Goal: Task Accomplishment & Management: Use online tool/utility

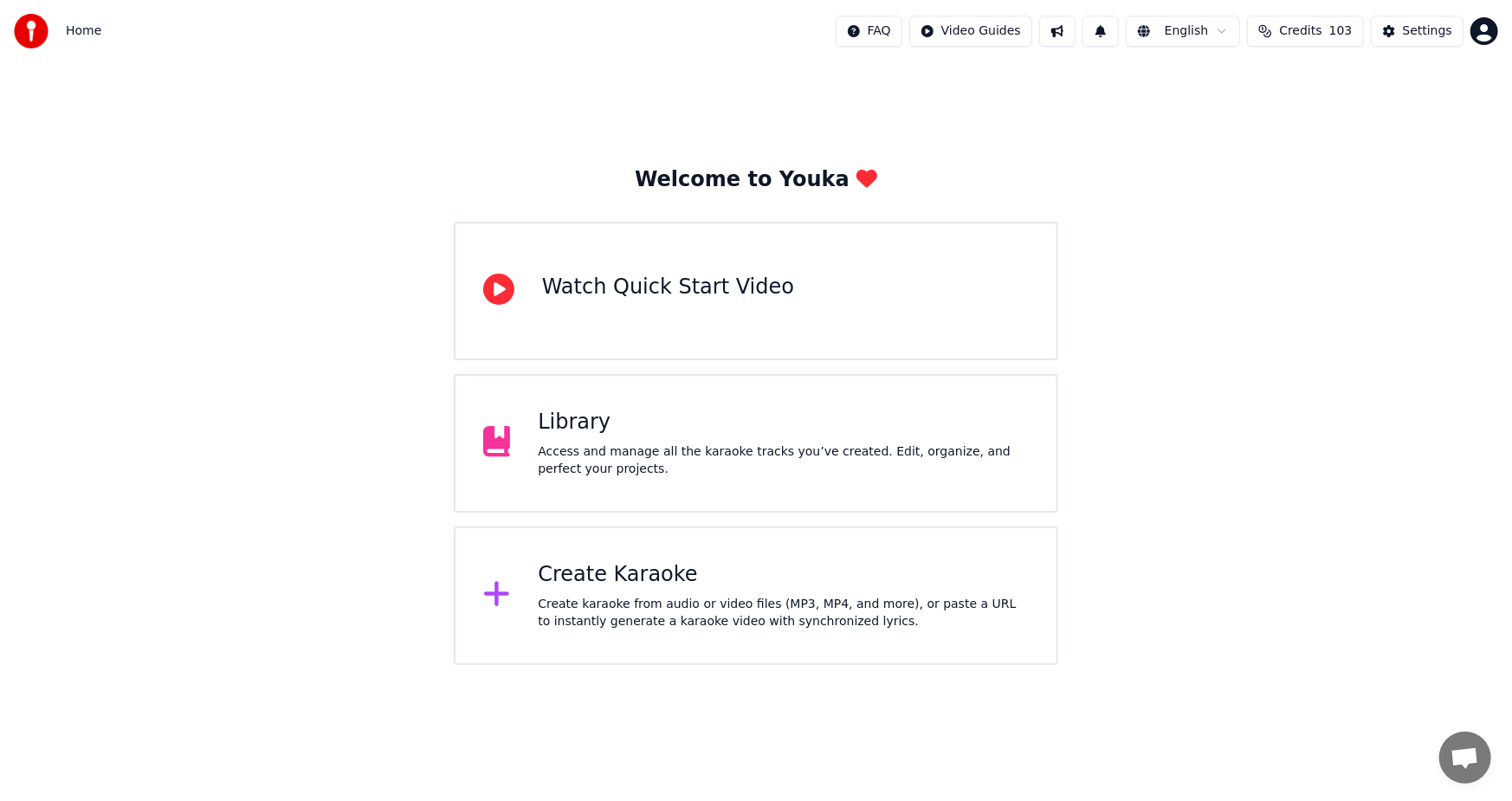
click at [695, 588] on div "Create Karaoke" at bounding box center [784, 574] width 491 height 27
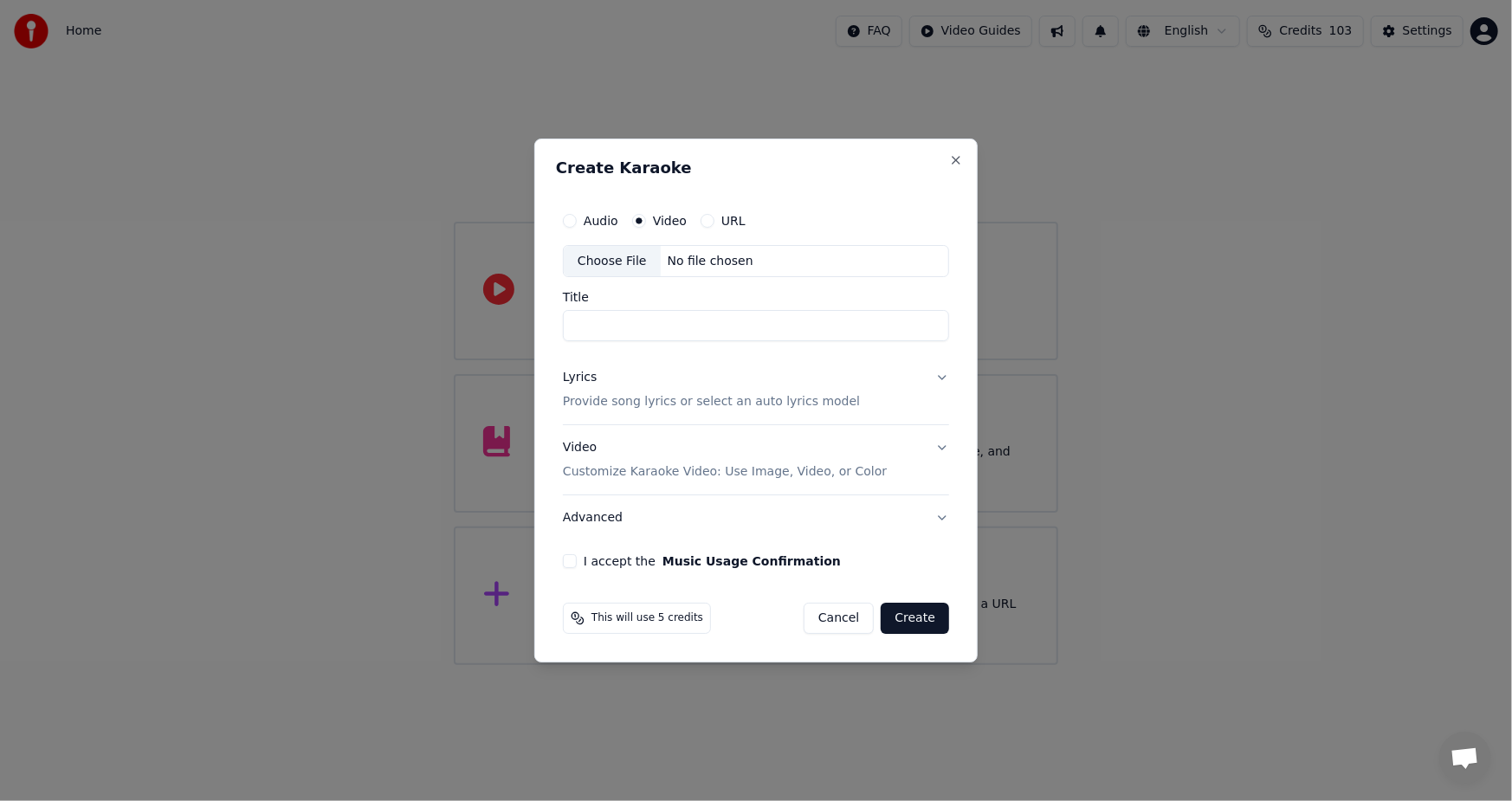
click at [624, 260] on div "Choose File" at bounding box center [612, 261] width 97 height 31
type input "**********"
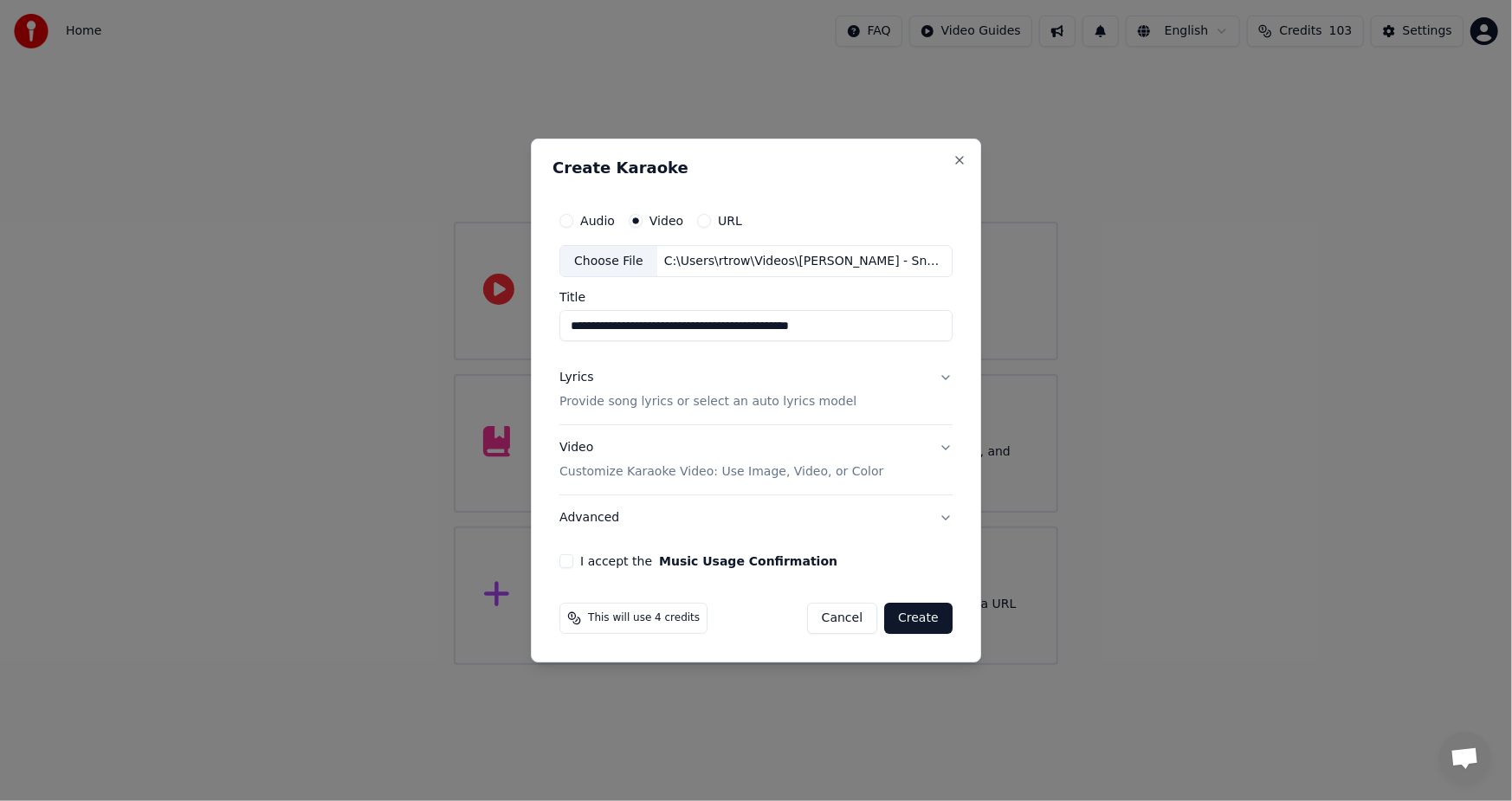
click at [943, 518] on button "Advanced" at bounding box center [756, 519] width 393 height 45
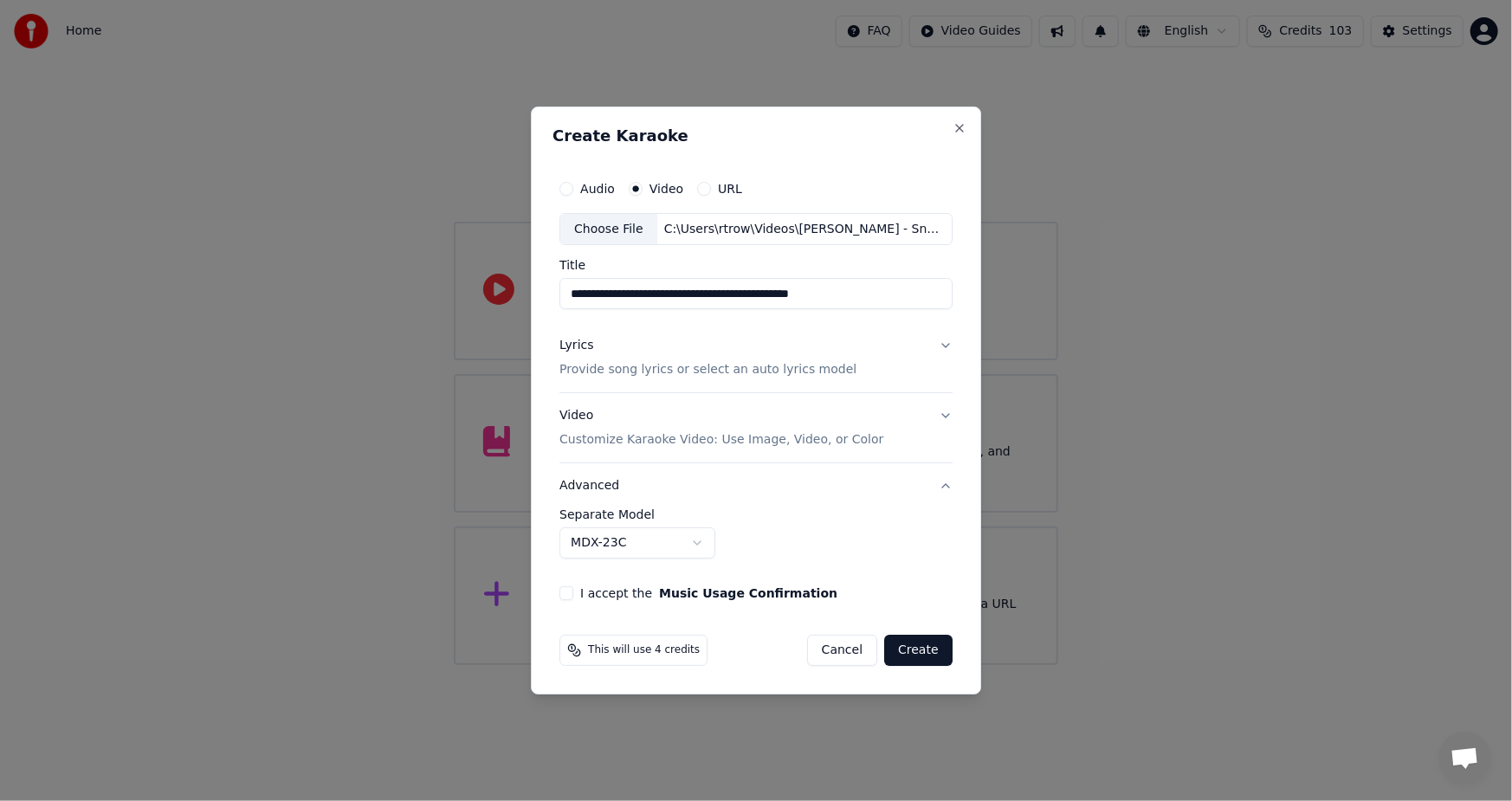
click at [937, 483] on button "Advanced" at bounding box center [756, 486] width 393 height 45
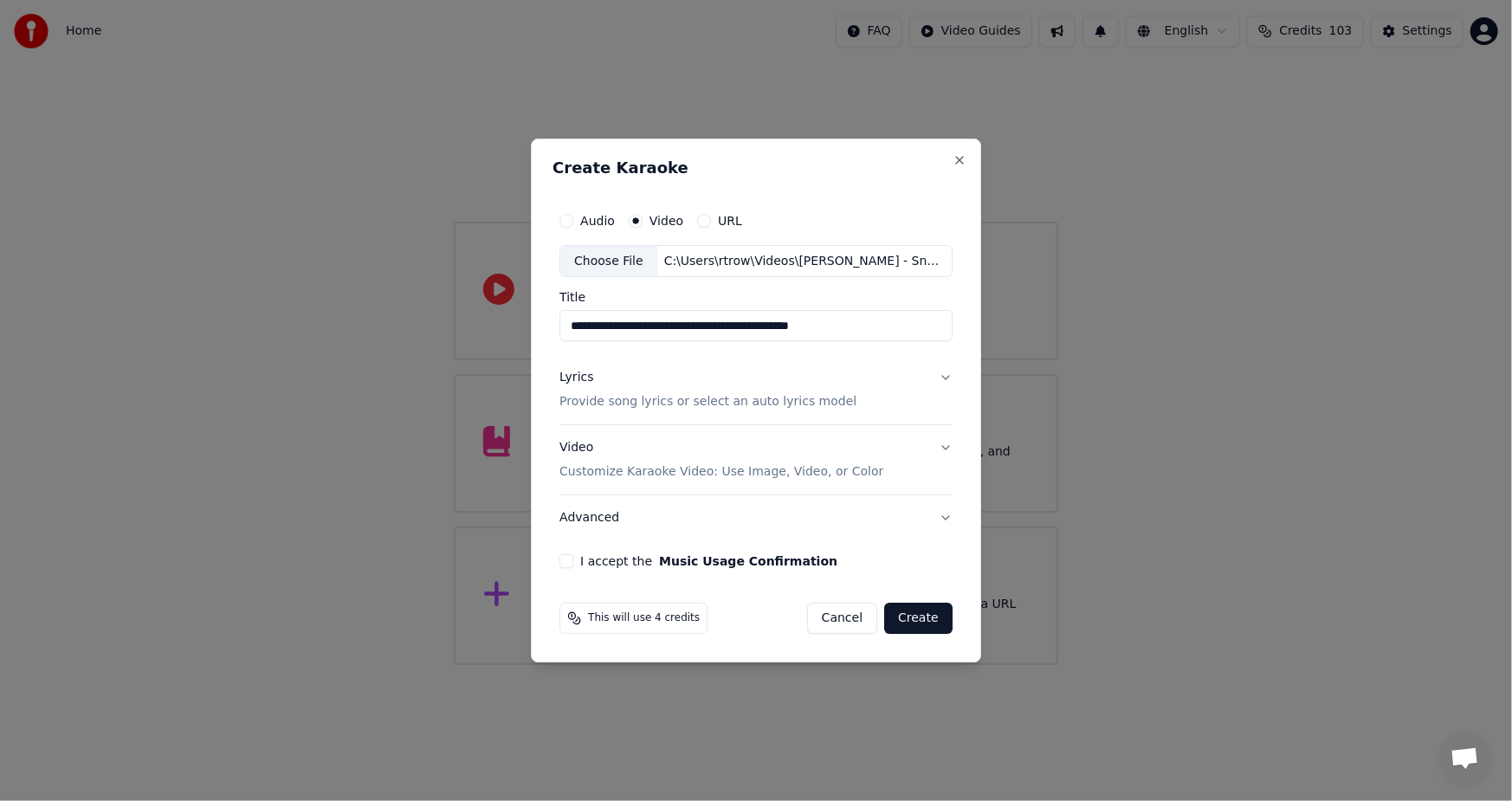
click at [577, 559] on div "I accept the Music Usage Confirmation" at bounding box center [756, 561] width 393 height 14
click at [943, 440] on button "Video Customize Karaoke Video: Use Image, Video, or Color" at bounding box center [756, 460] width 393 height 69
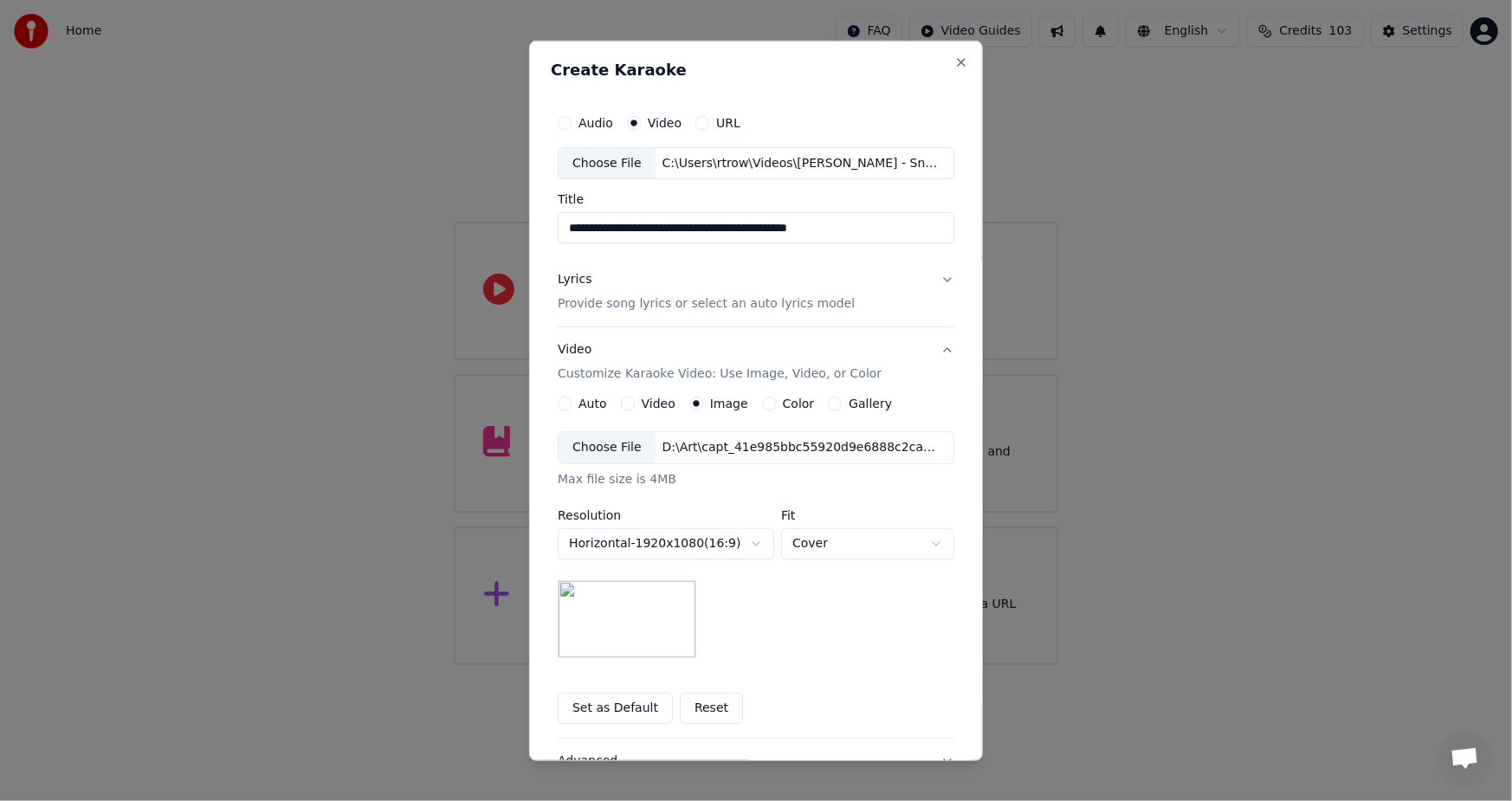
click at [783, 401] on label "Color" at bounding box center [799, 403] width 32 height 12
click at [776, 401] on button "Color" at bounding box center [769, 403] width 14 height 14
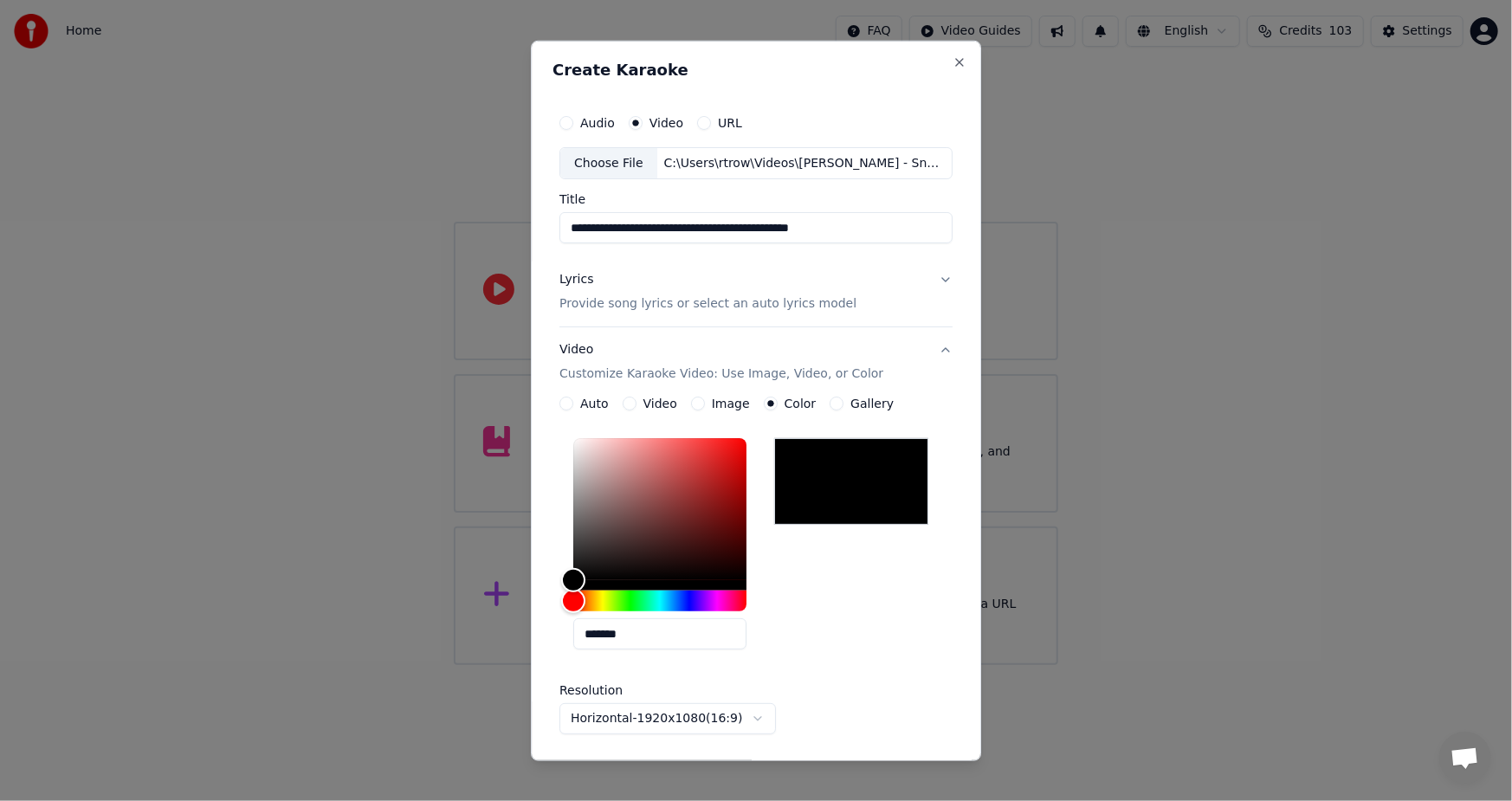
click at [851, 398] on label "Gallery" at bounding box center [873, 403] width 43 height 12
click at [843, 397] on button "Gallery" at bounding box center [837, 403] width 14 height 14
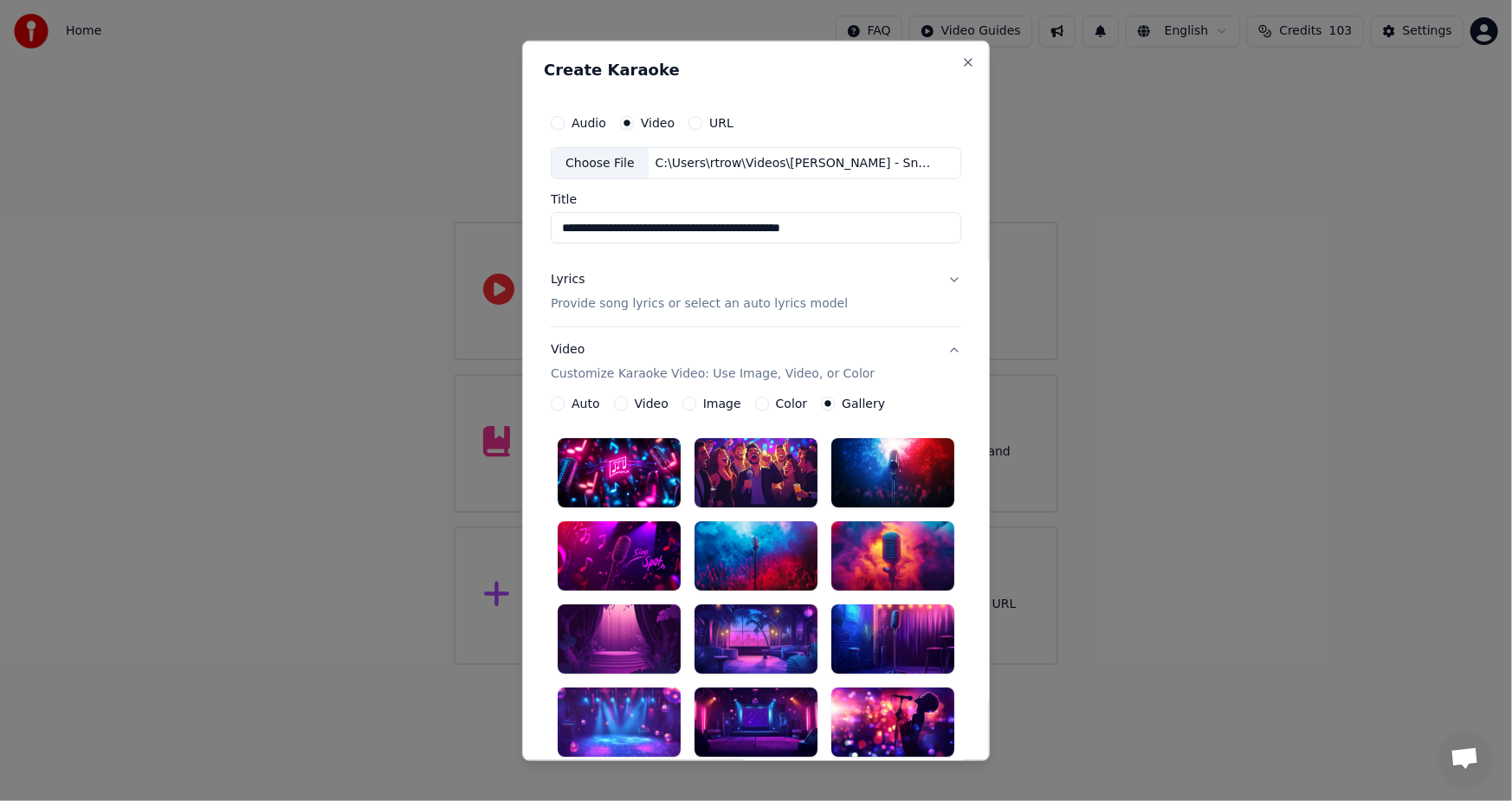
click at [704, 402] on label "Image" at bounding box center [722, 403] width 38 height 12
click at [694, 402] on button "Image" at bounding box center [689, 403] width 14 height 14
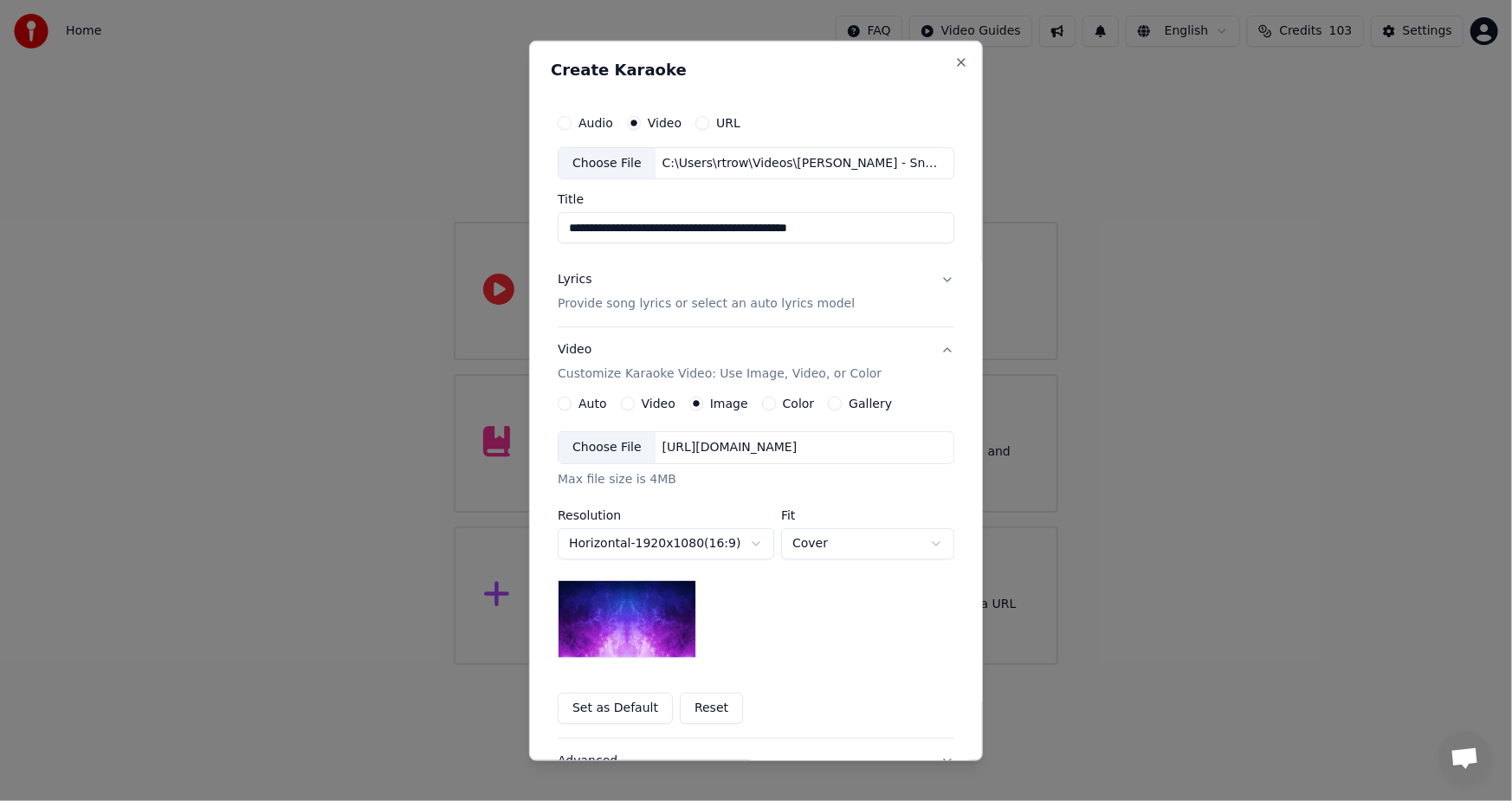
click at [787, 406] on label "Color" at bounding box center [799, 403] width 32 height 12
click at [776, 406] on button "Color" at bounding box center [769, 403] width 14 height 14
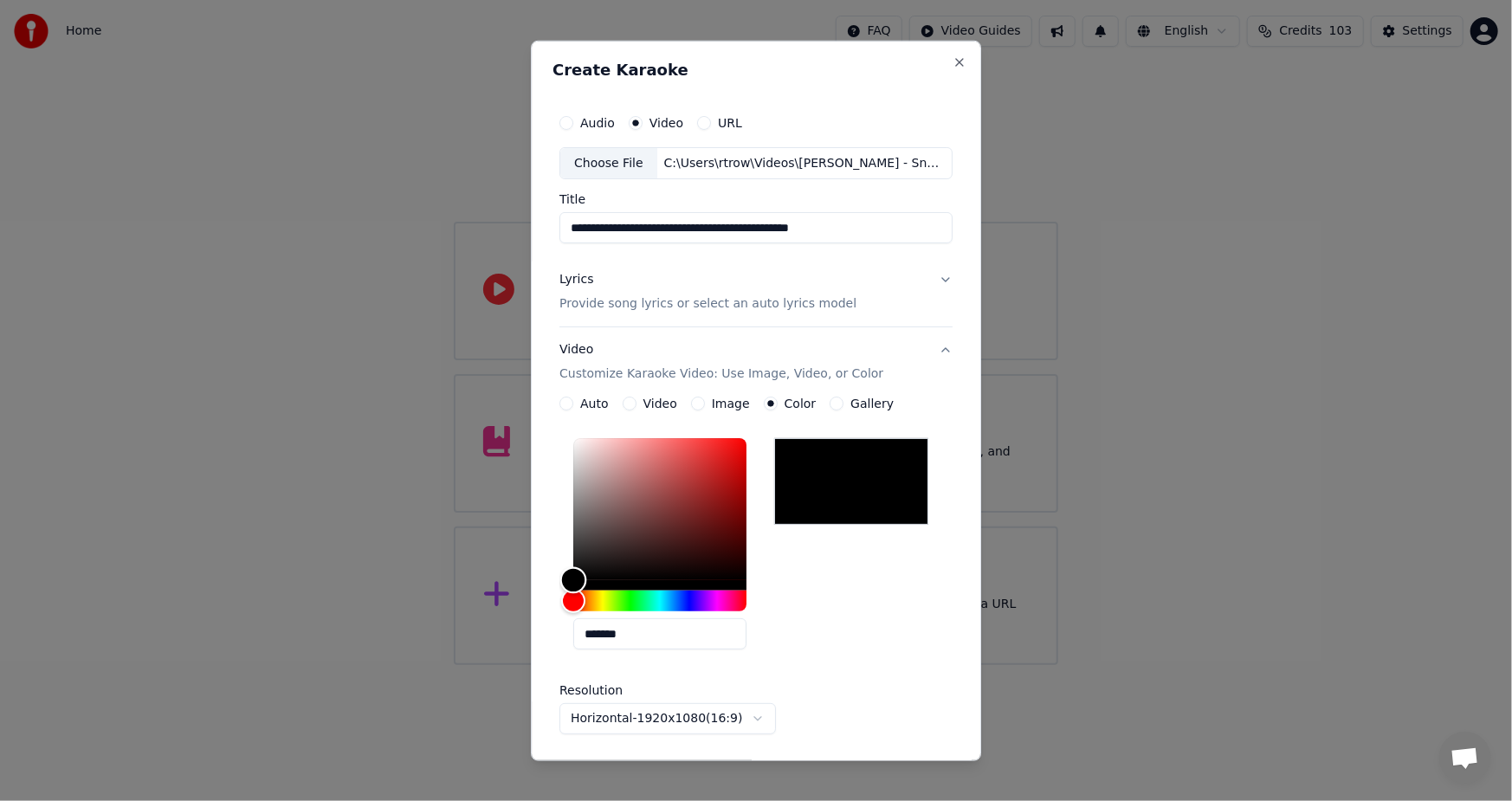
click at [609, 454] on div "Color" at bounding box center [659, 509] width 173 height 142
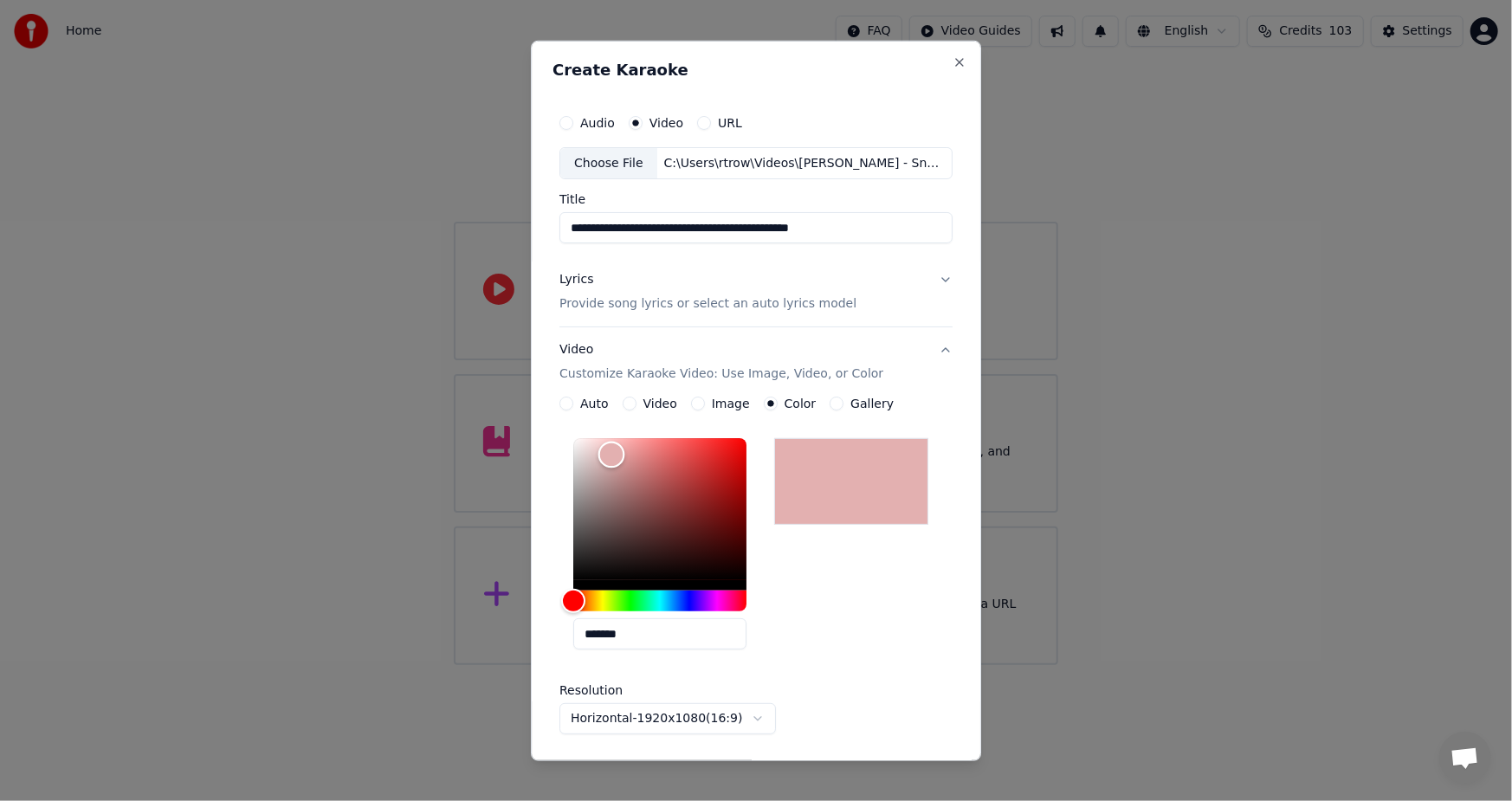
click at [663, 446] on div "Color" at bounding box center [659, 509] width 173 height 142
type input "*******"
click at [736, 477] on div "Color" at bounding box center [659, 509] width 173 height 142
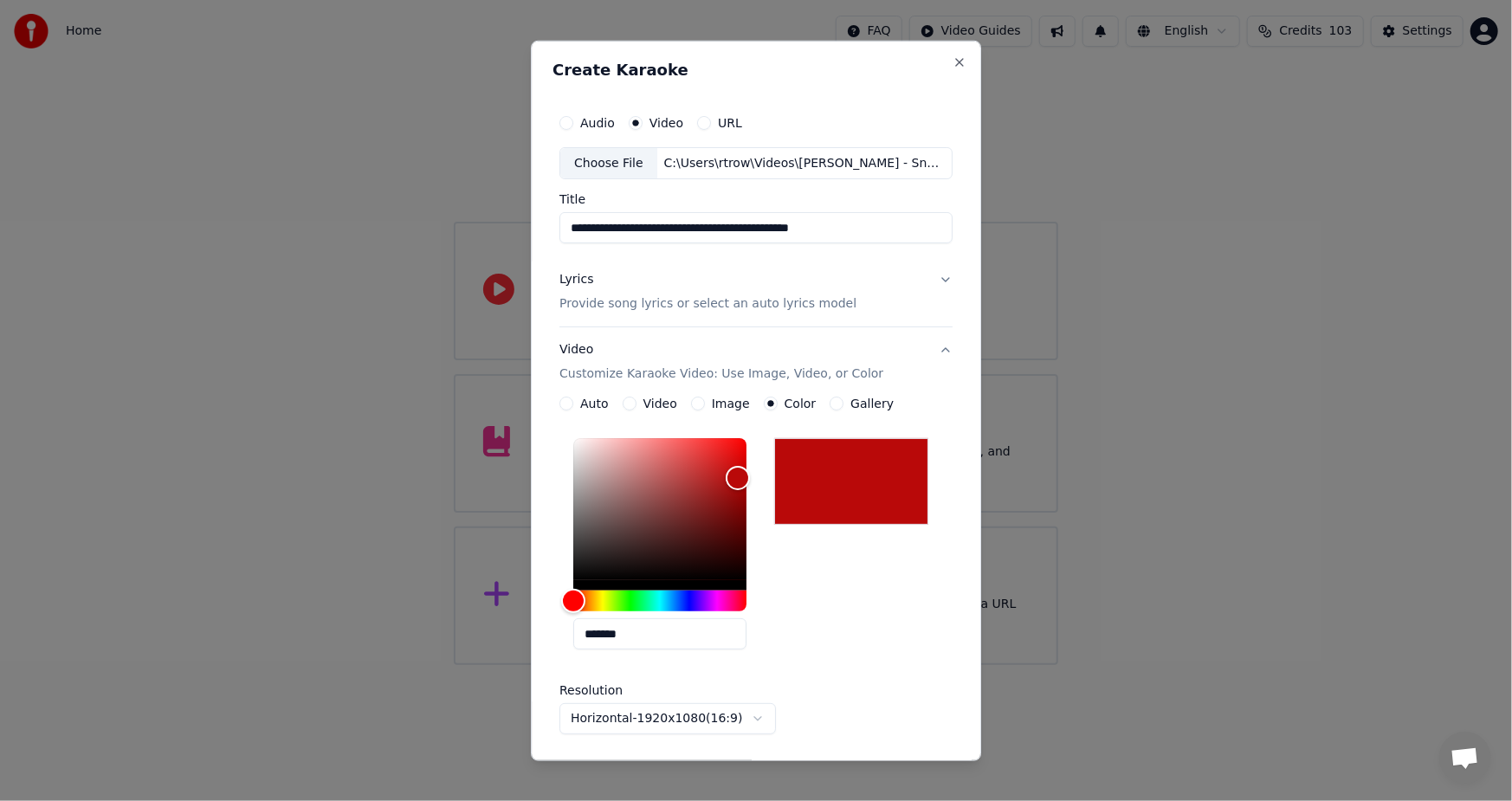
click at [716, 400] on label "Image" at bounding box center [731, 403] width 38 height 12
click at [705, 400] on button "Image" at bounding box center [698, 403] width 14 height 14
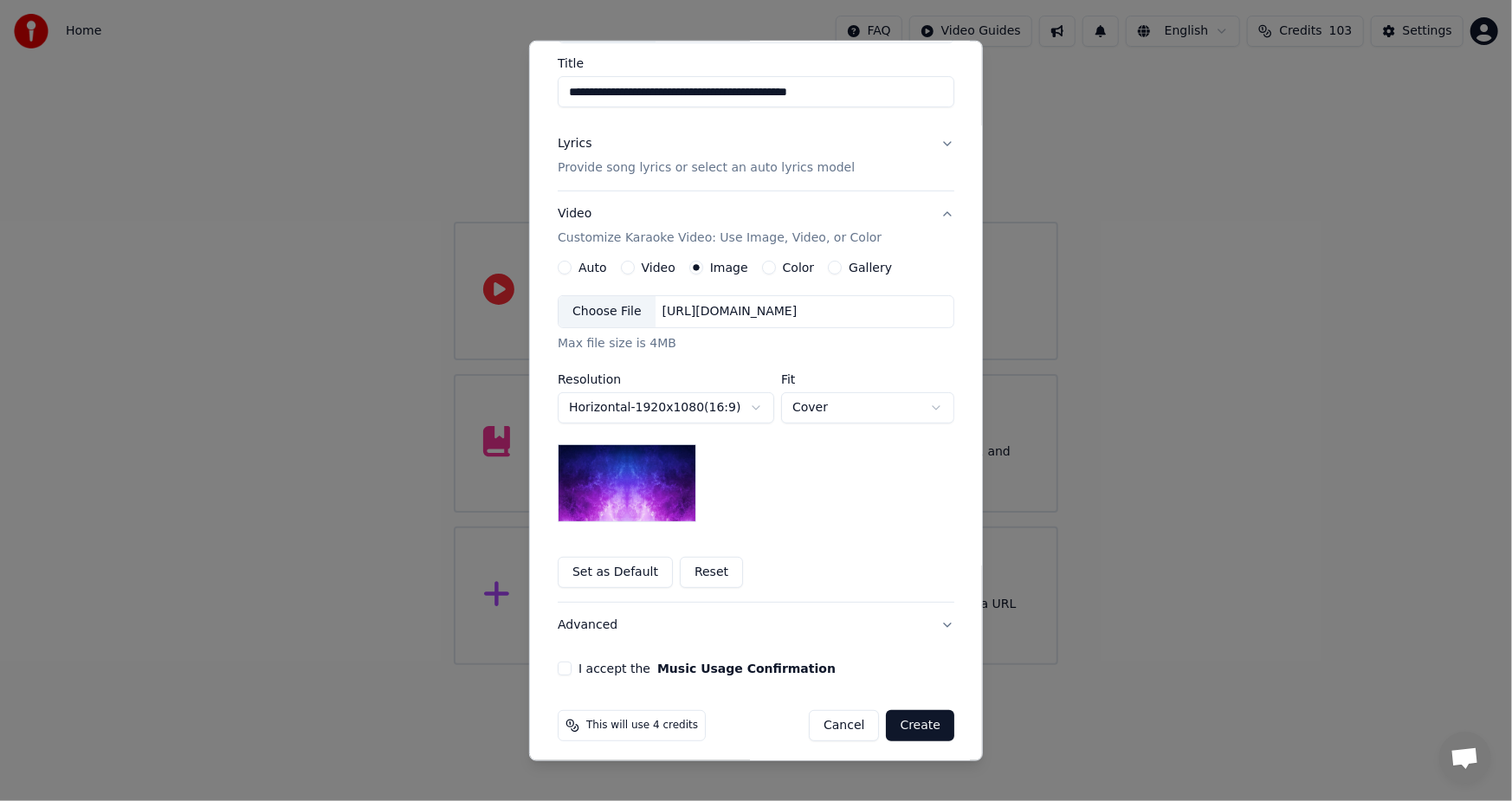
scroll to position [144, 0]
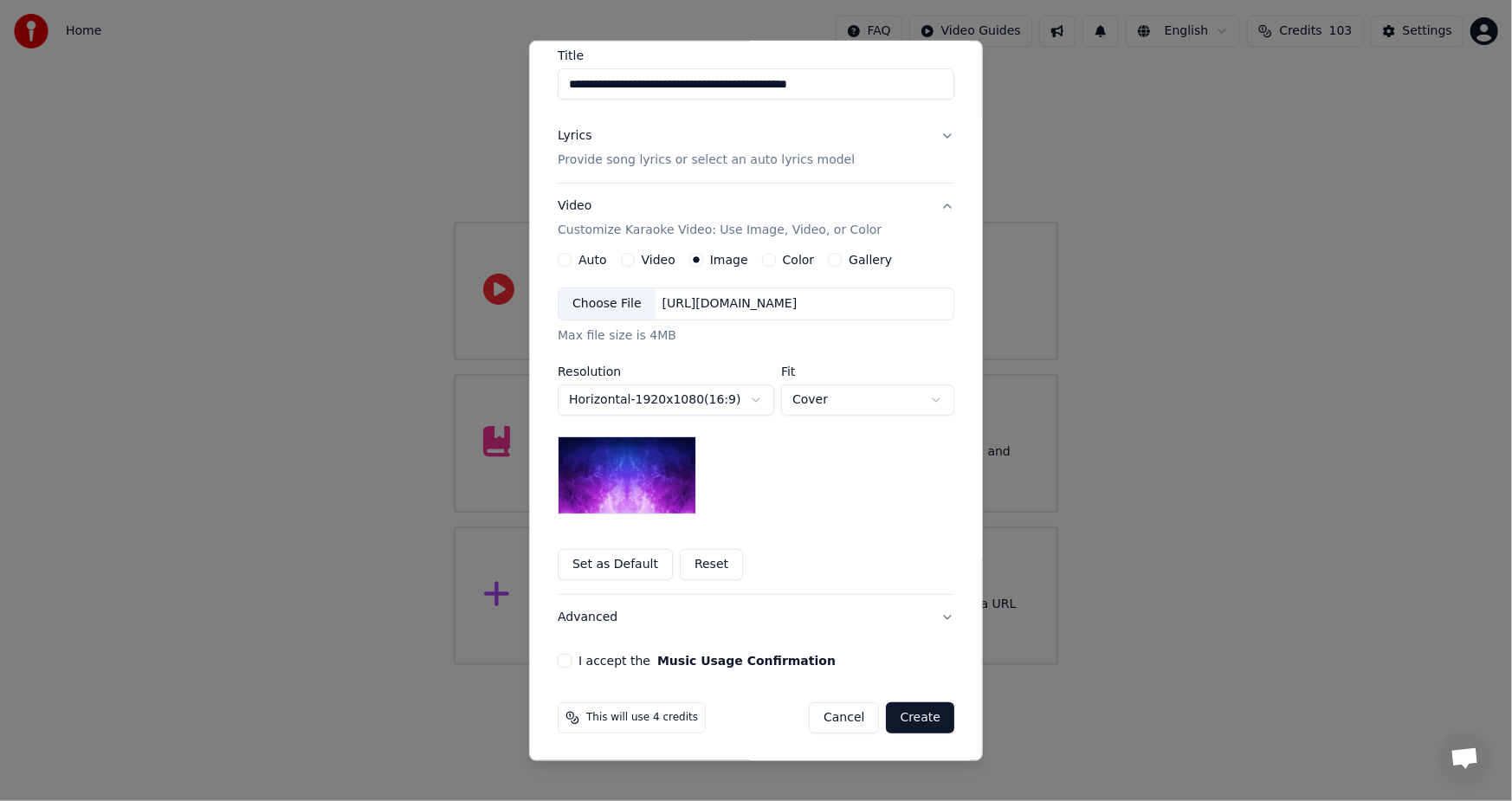
click at [690, 673] on div "**********" at bounding box center [756, 314] width 411 height 721
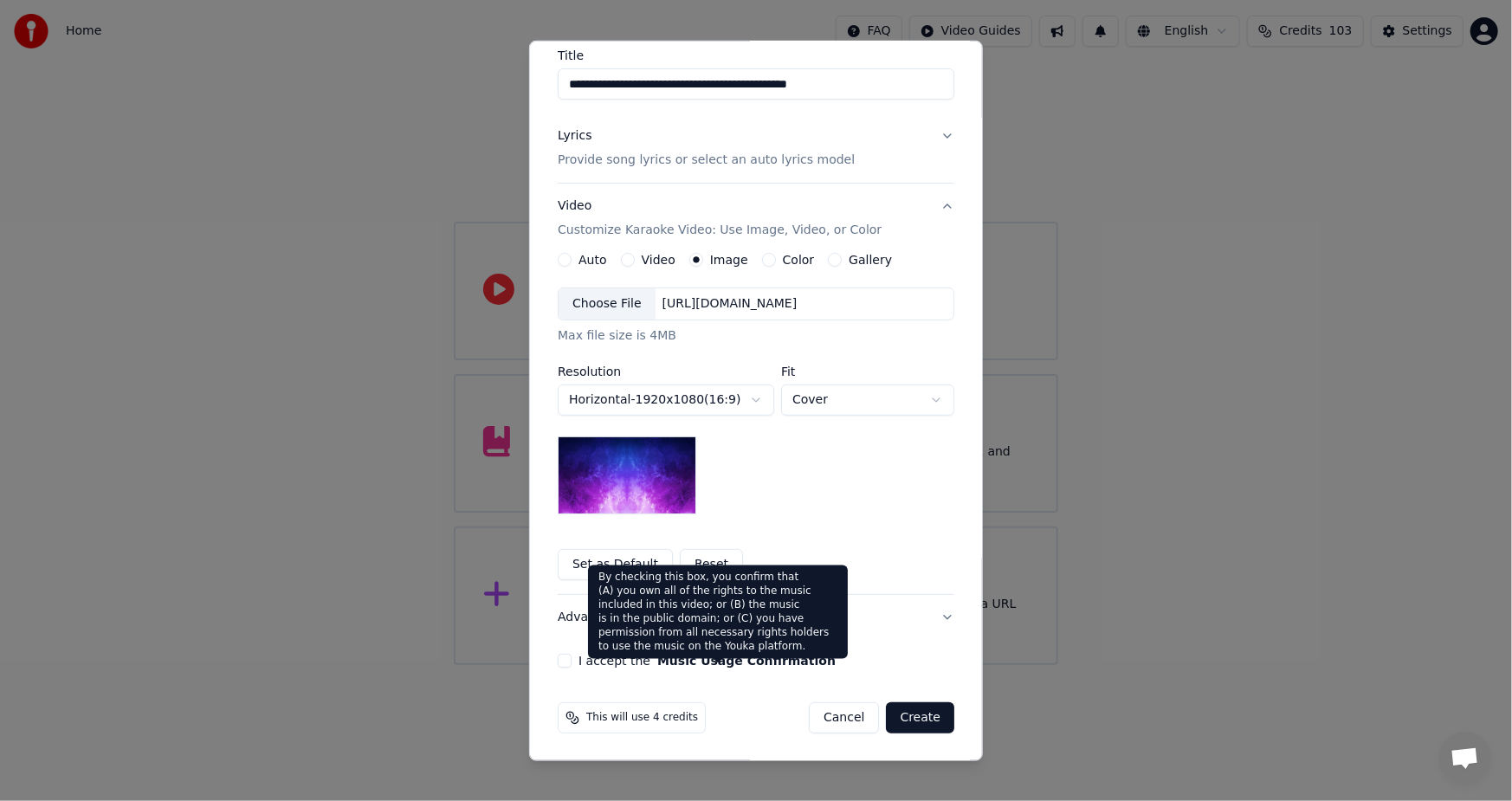
click at [692, 664] on button "Music Usage Confirmation" at bounding box center [746, 660] width 178 height 12
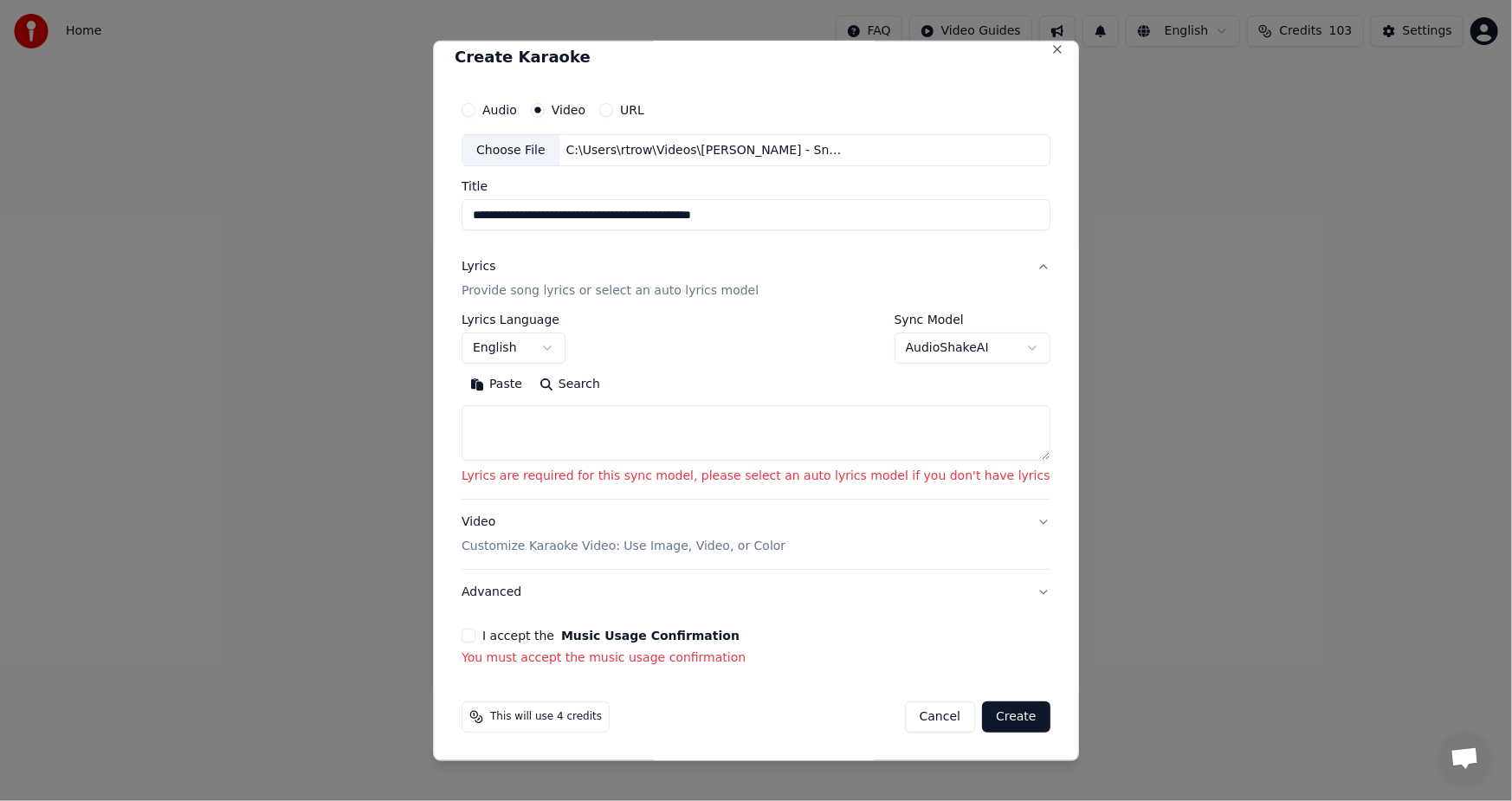
scroll to position [12, 0]
click at [526, 620] on div "**********" at bounding box center [756, 381] width 603 height 589
click at [540, 637] on label "I accept the Music Usage Confirmation" at bounding box center [611, 637] width 257 height 12
click at [475, 637] on button "I accept the Music Usage Confirmation" at bounding box center [468, 637] width 14 height 14
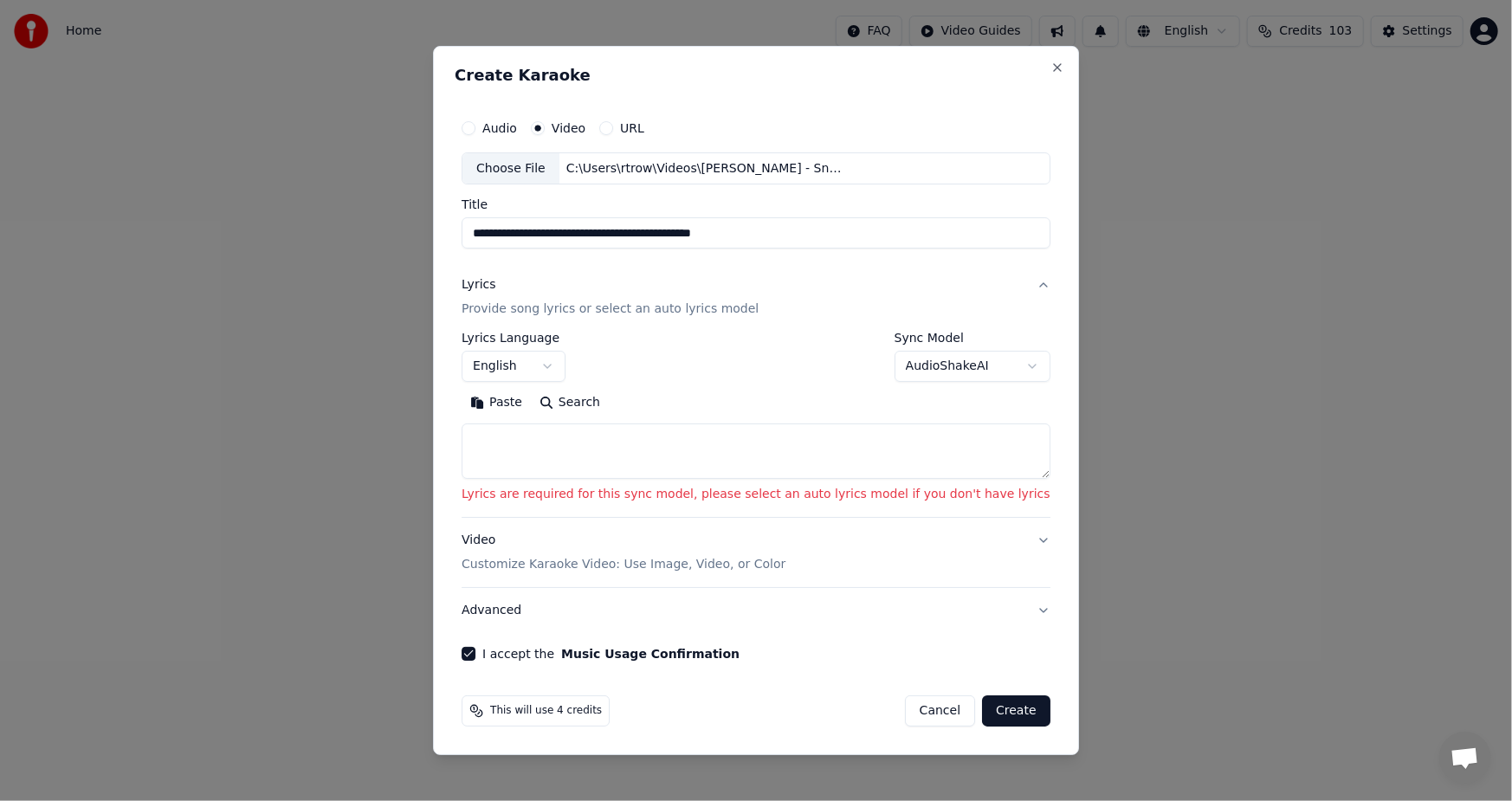
click at [531, 405] on button "Paste" at bounding box center [496, 403] width 69 height 27
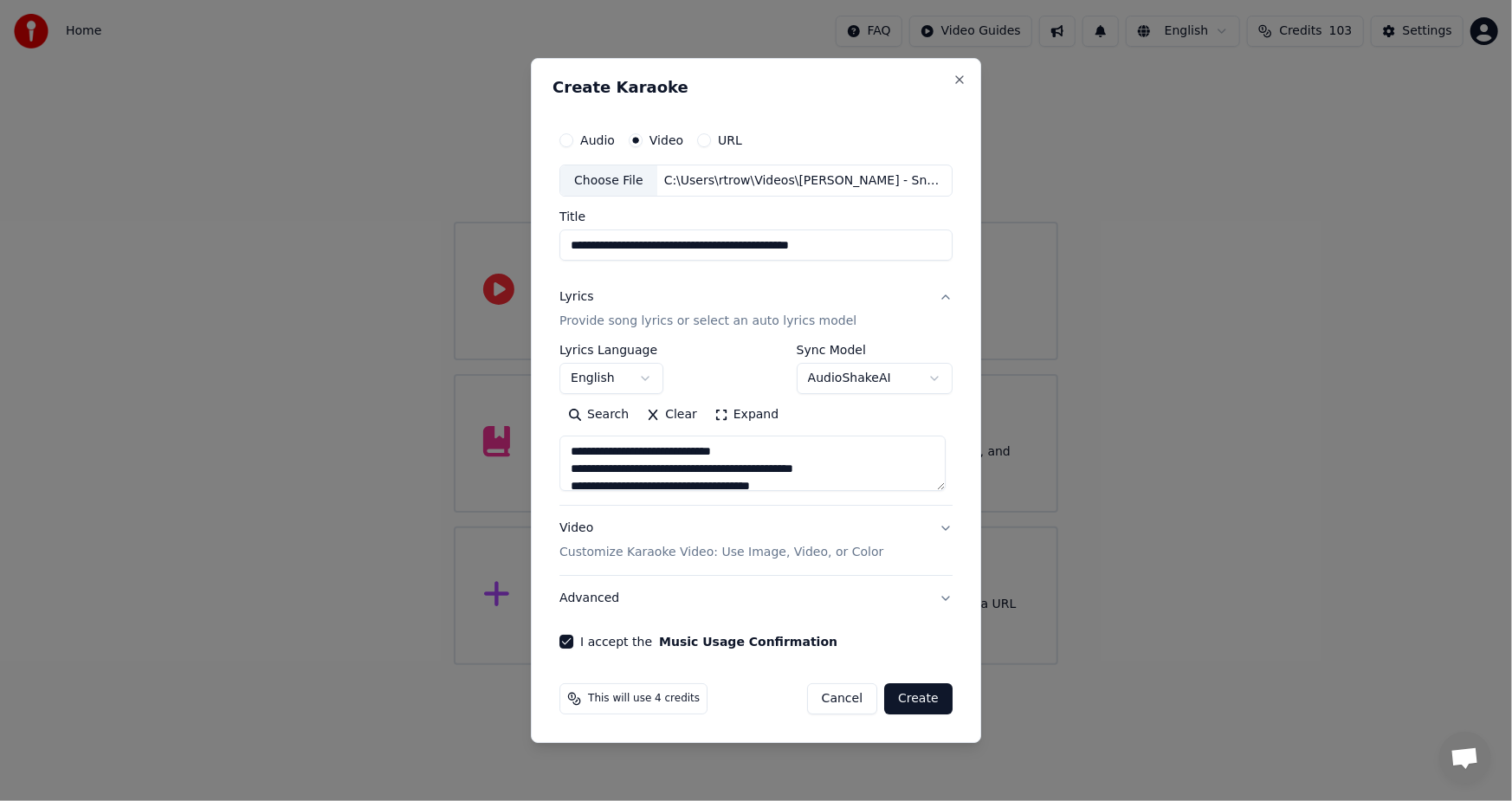
click at [909, 703] on button "Create" at bounding box center [918, 699] width 68 height 31
type textarea "**********"
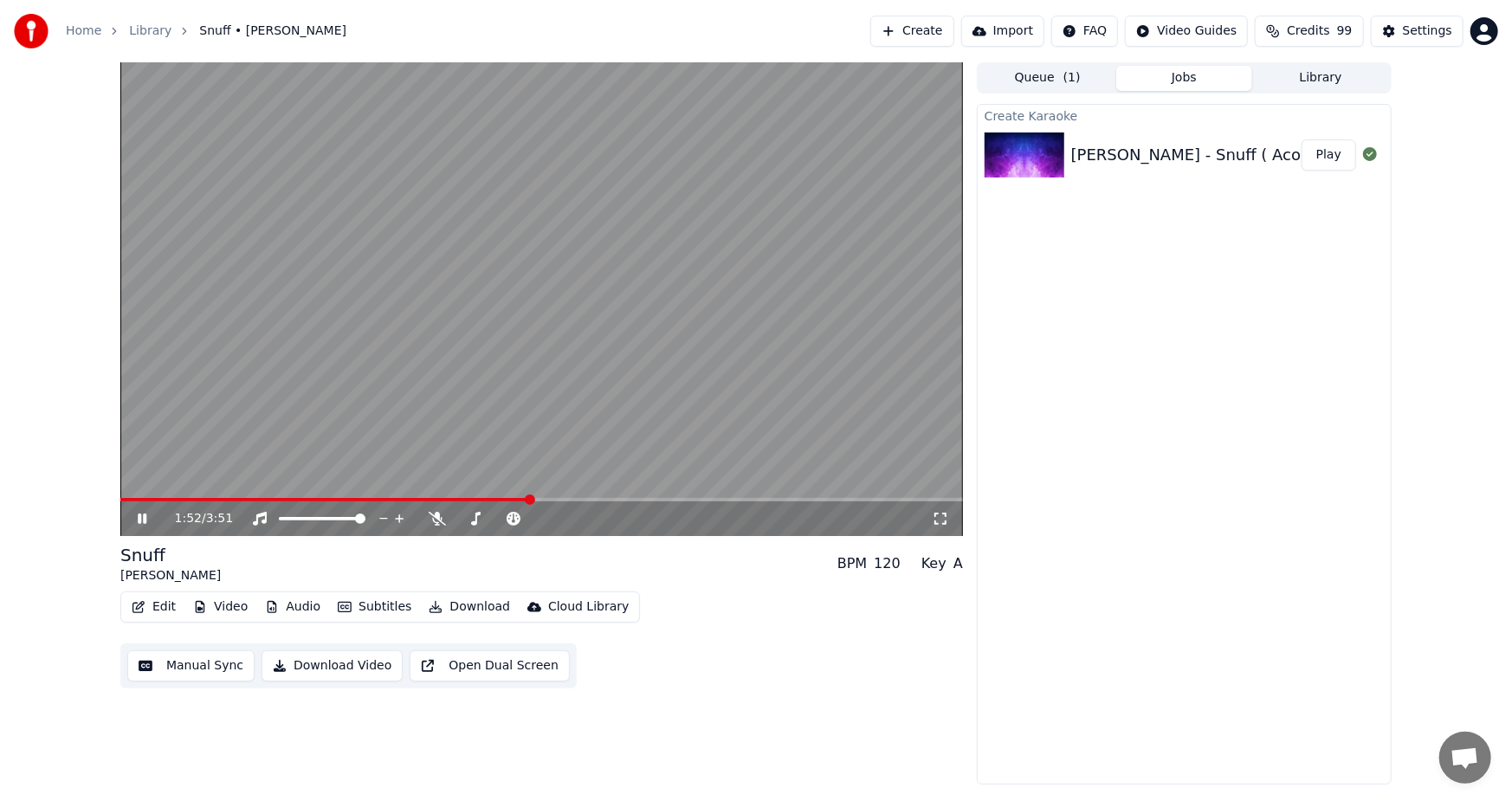
click at [392, 606] on button "Subtitles" at bounding box center [374, 607] width 88 height 25
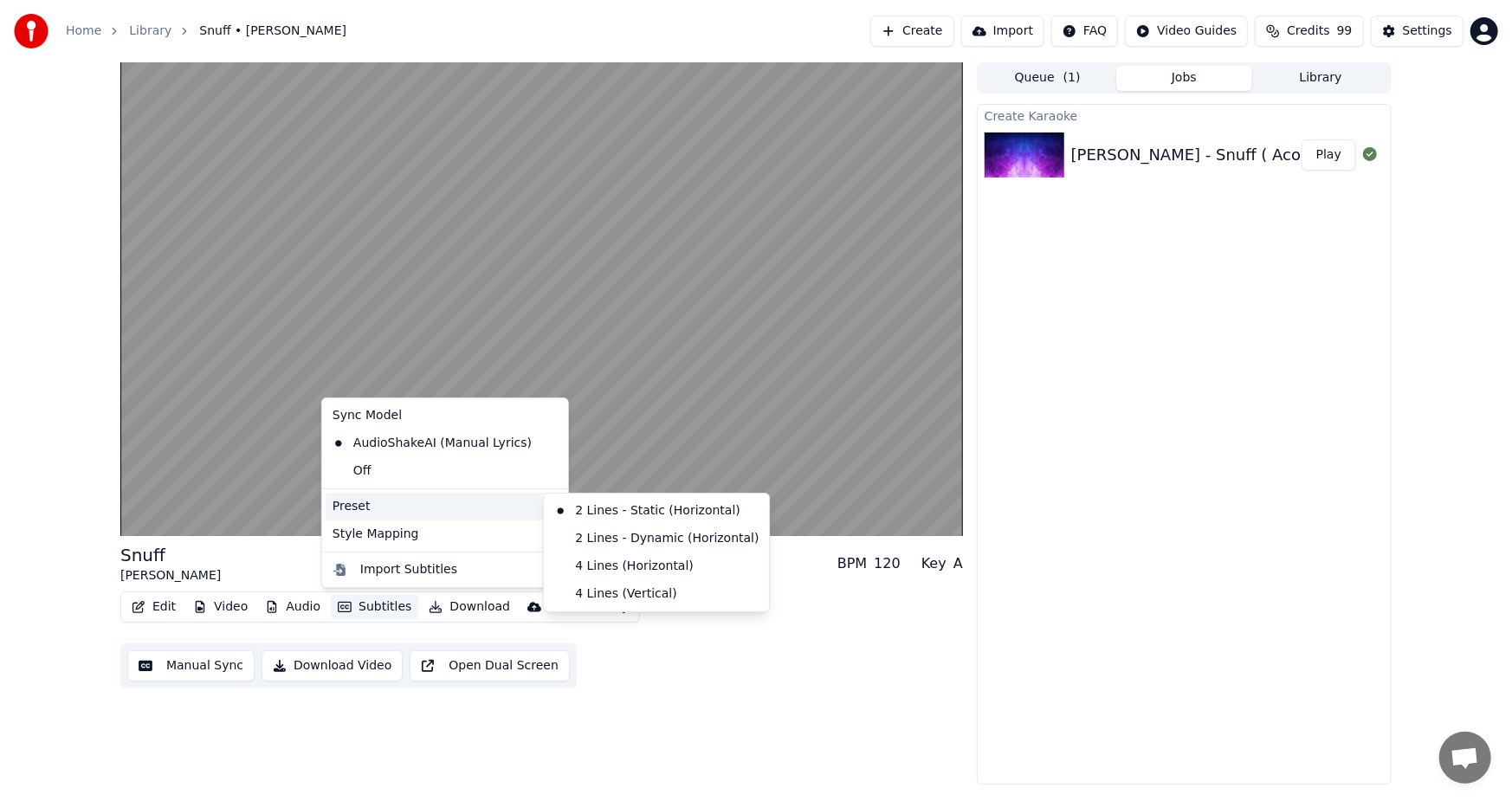
click at [544, 505] on icon at bounding box center [551, 506] width 14 height 14
click at [625, 566] on div "4 Lines (Horizontal)" at bounding box center [656, 566] width 218 height 27
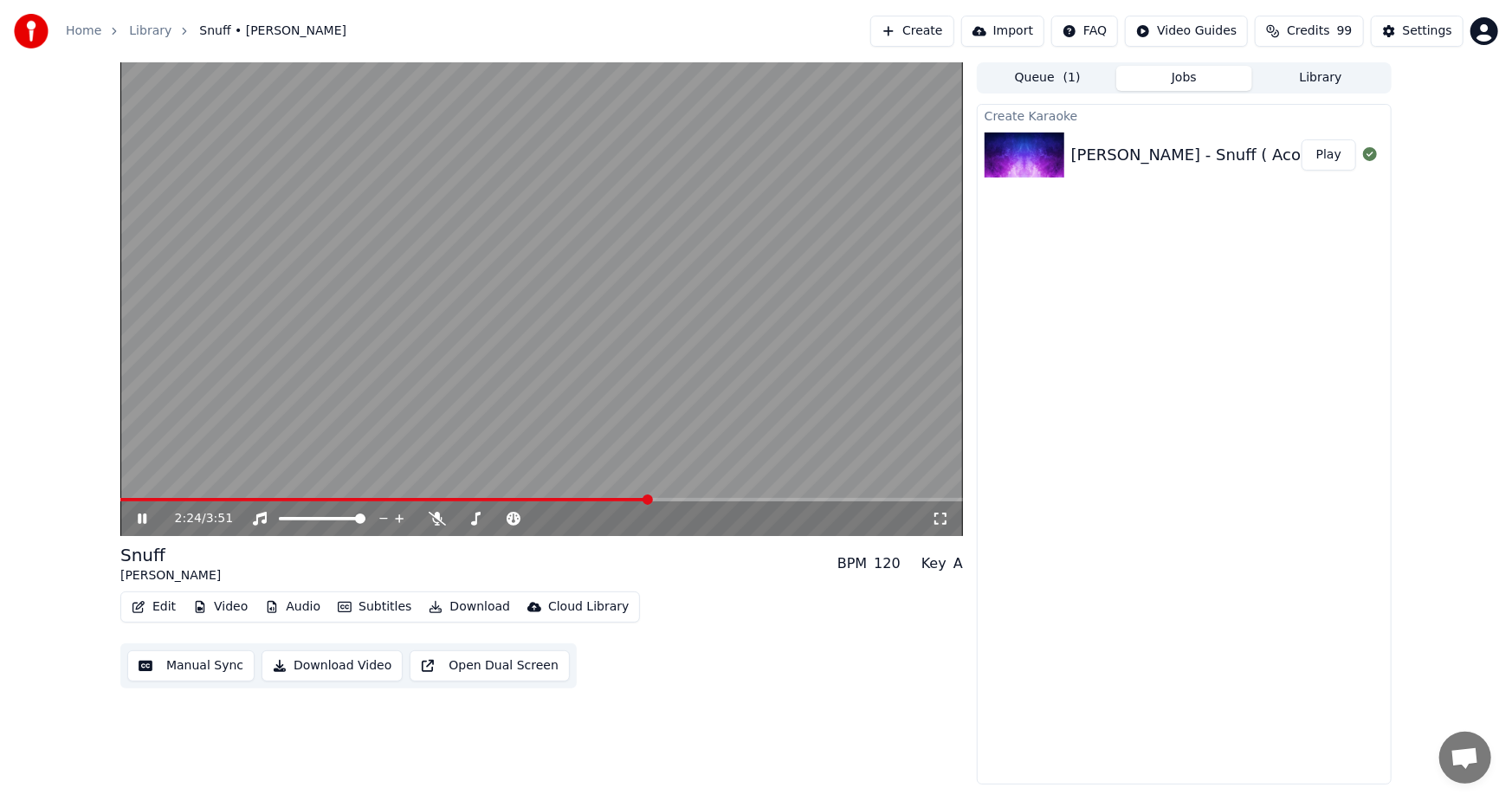
click at [141, 512] on icon at bounding box center [154, 519] width 41 height 14
click at [129, 498] on span at bounding box center [384, 500] width 529 height 4
click at [1200, 154] on div "[PERSON_NAME] - Snuff ( Acoustic ) Lyrics Video (1)" at bounding box center [1272, 155] width 402 height 25
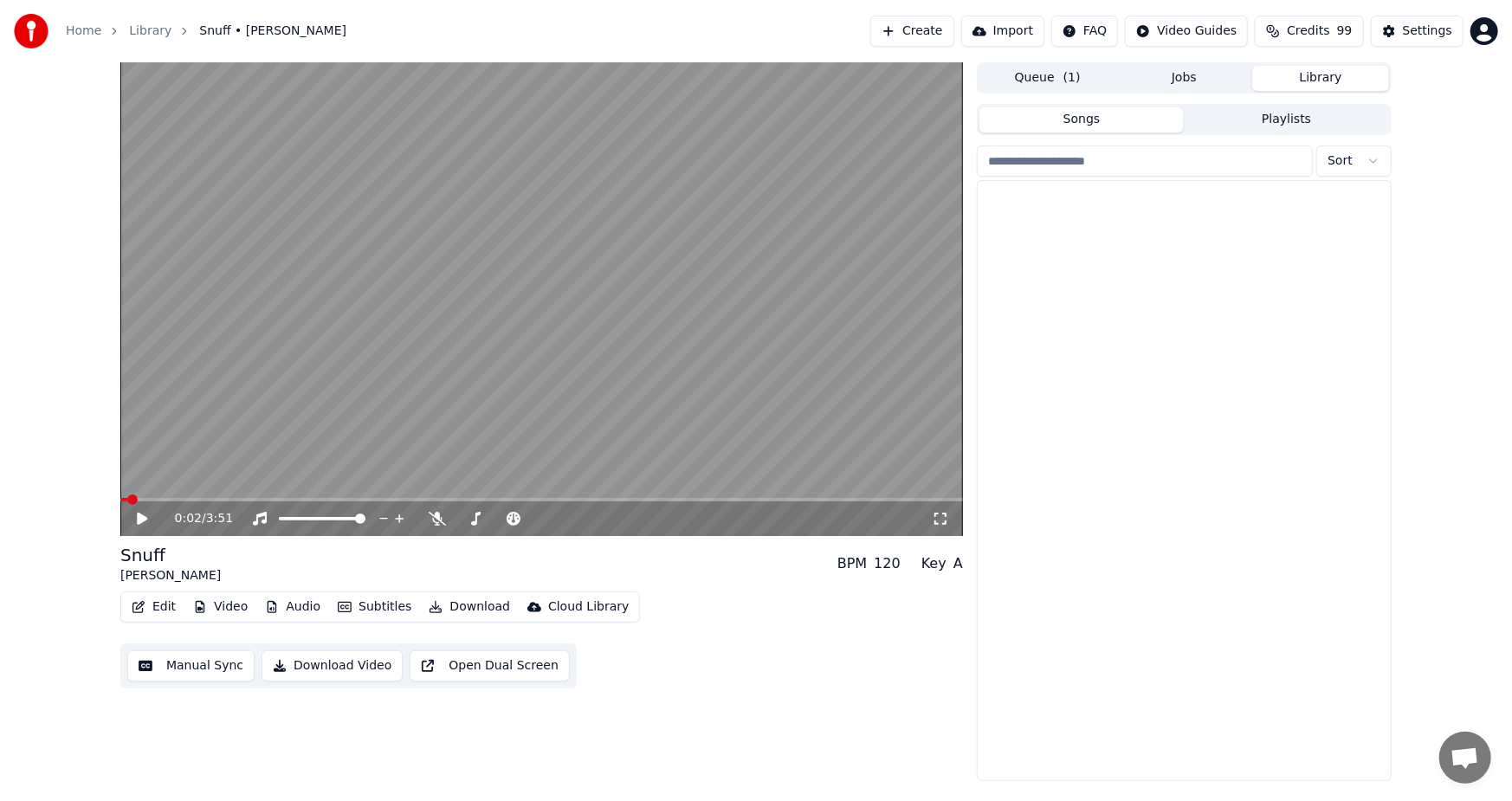
click at [1308, 71] on button "Library" at bounding box center [1320, 78] width 137 height 26
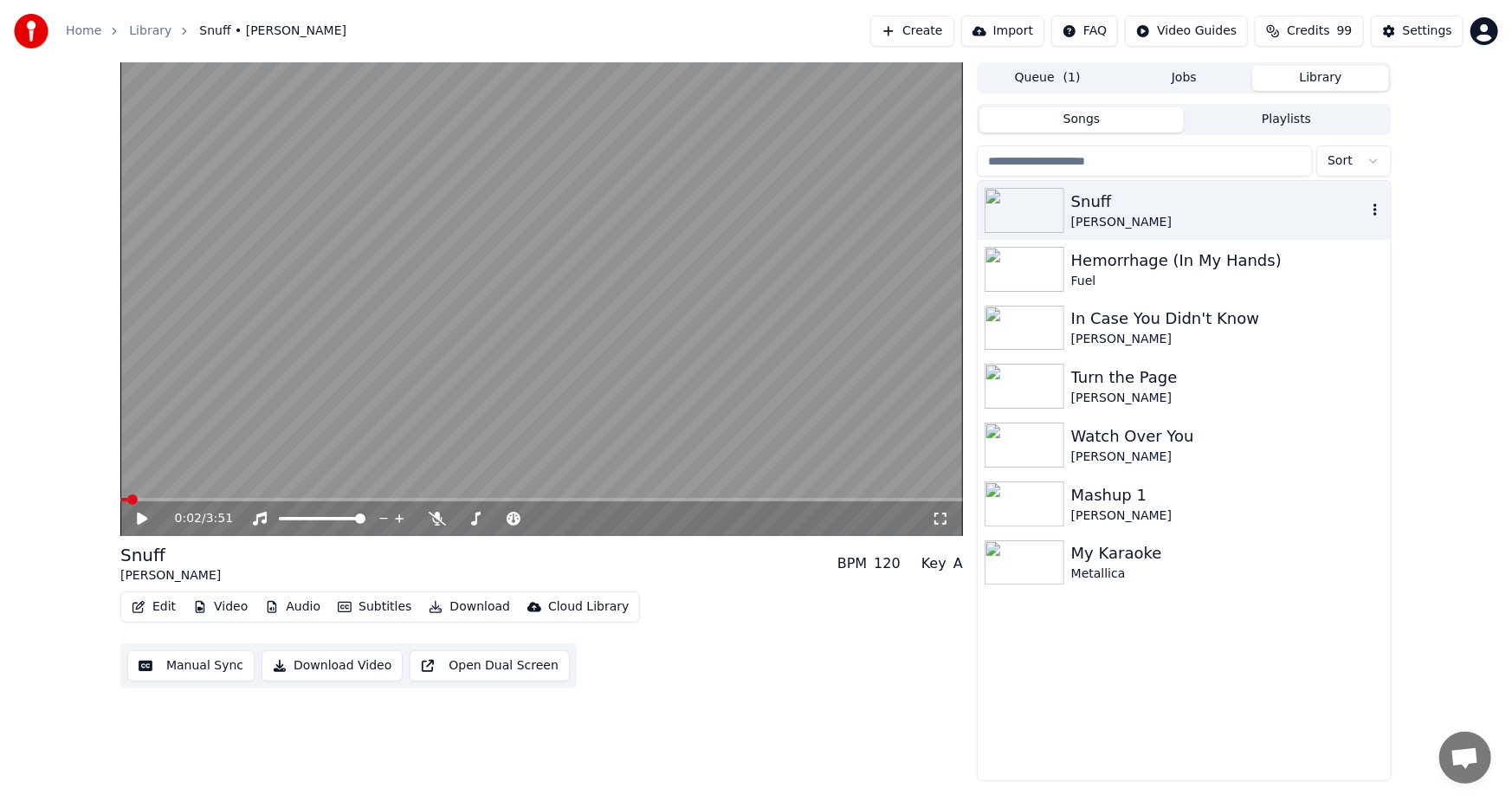
click at [1096, 206] on div "Snuff" at bounding box center [1218, 202] width 296 height 25
click at [1033, 196] on img at bounding box center [1025, 211] width 79 height 45
click at [675, 664] on div "Edit Video Audio Subtitles Download Cloud Library Manual Sync Download Video Op…" at bounding box center [541, 639] width 842 height 97
click at [335, 664] on button "Download Video" at bounding box center [331, 666] width 141 height 31
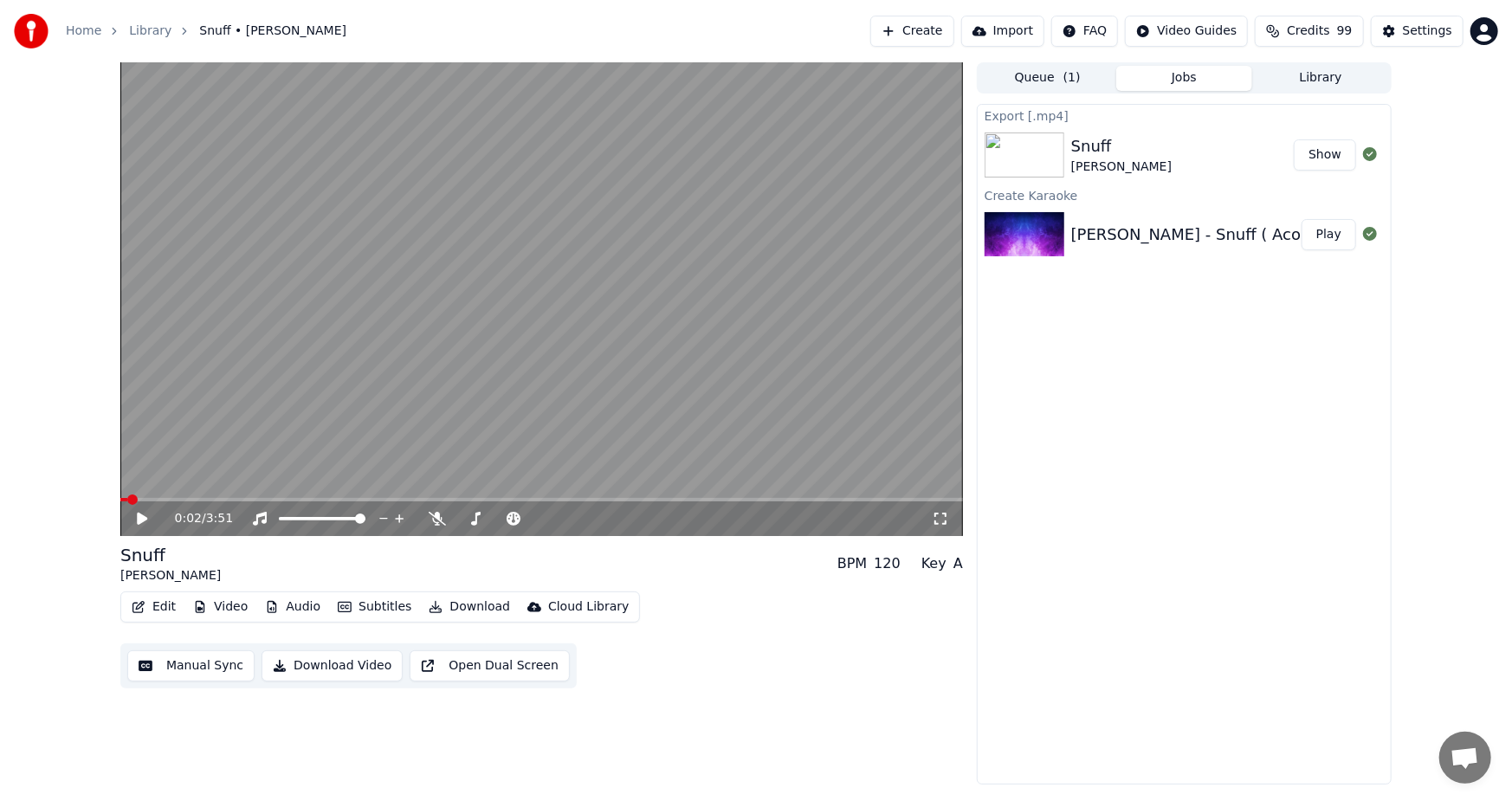
click at [1317, 153] on button "Show" at bounding box center [1325, 155] width 62 height 31
click at [1251, 582] on div "Export [.mp4] Snuff [PERSON_NAME] Show Create Karaoke [PERSON_NAME] - Snuff ( A…" at bounding box center [1184, 444] width 415 height 681
click at [924, 30] on button "Create" at bounding box center [912, 31] width 84 height 31
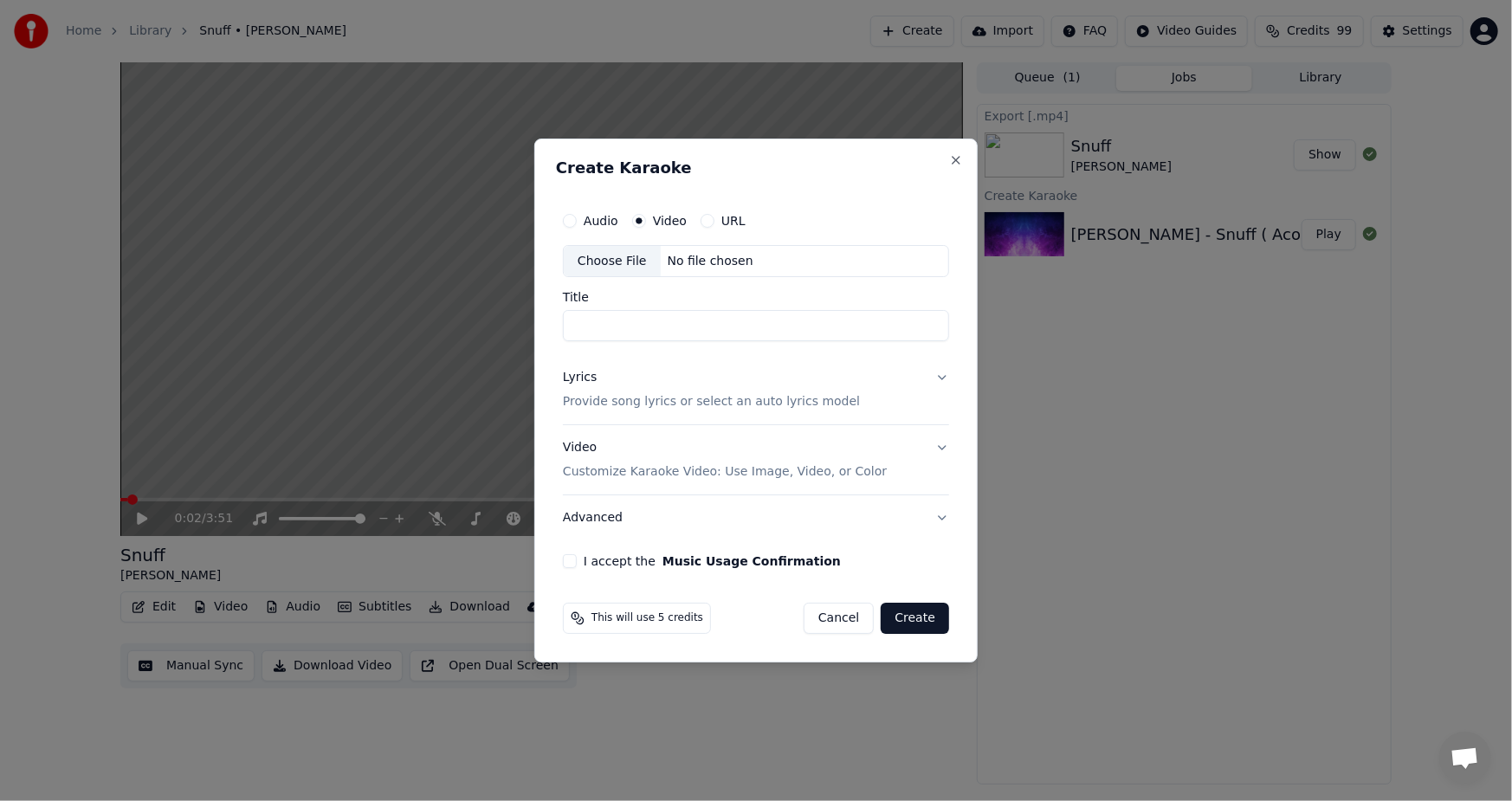
click at [615, 264] on div "Choose File" at bounding box center [612, 261] width 97 height 31
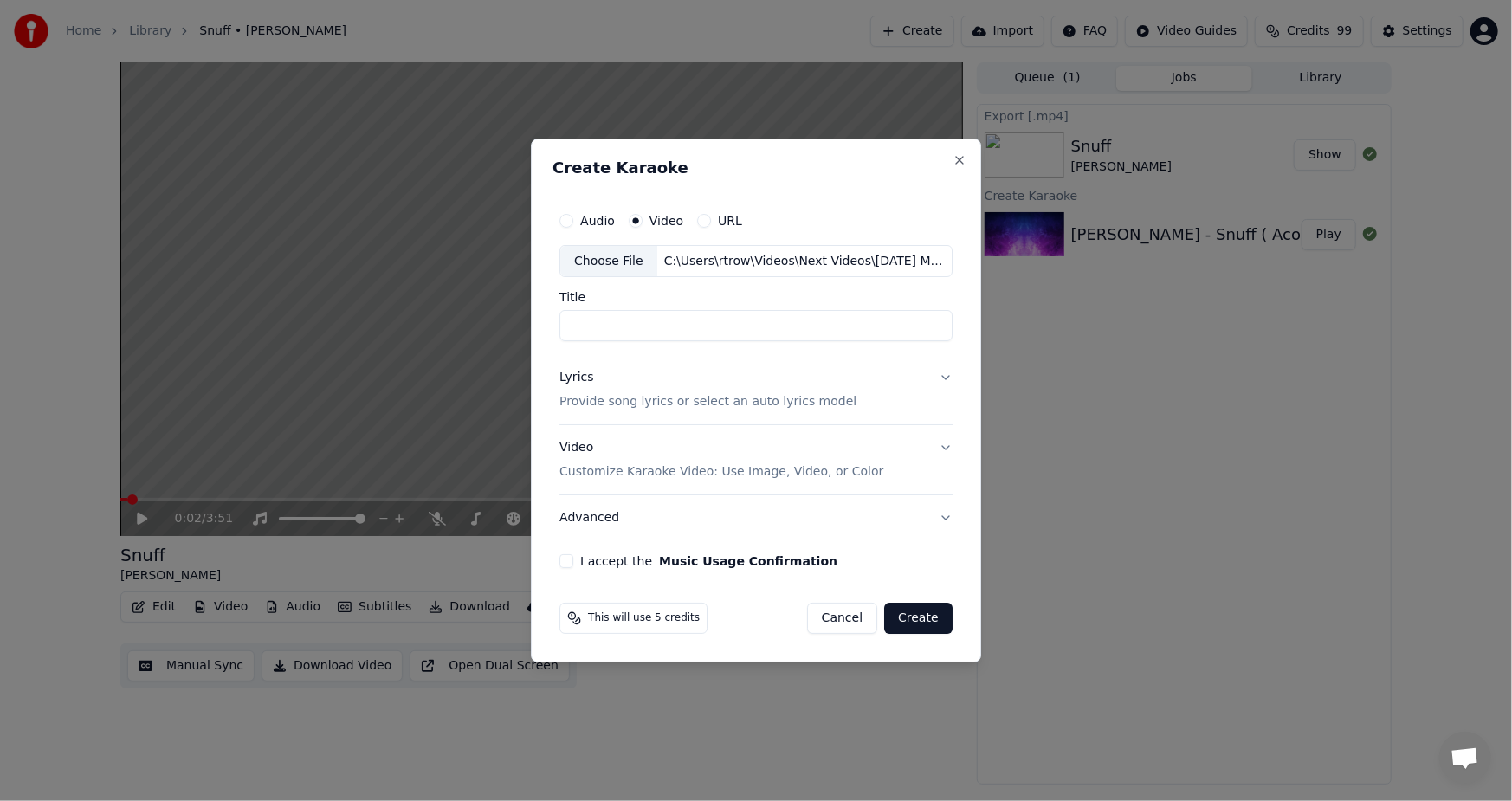
type input "**********"
click at [706, 467] on p "Customize Karaoke Video: Use Image, Video, or Color" at bounding box center [721, 472] width 324 height 17
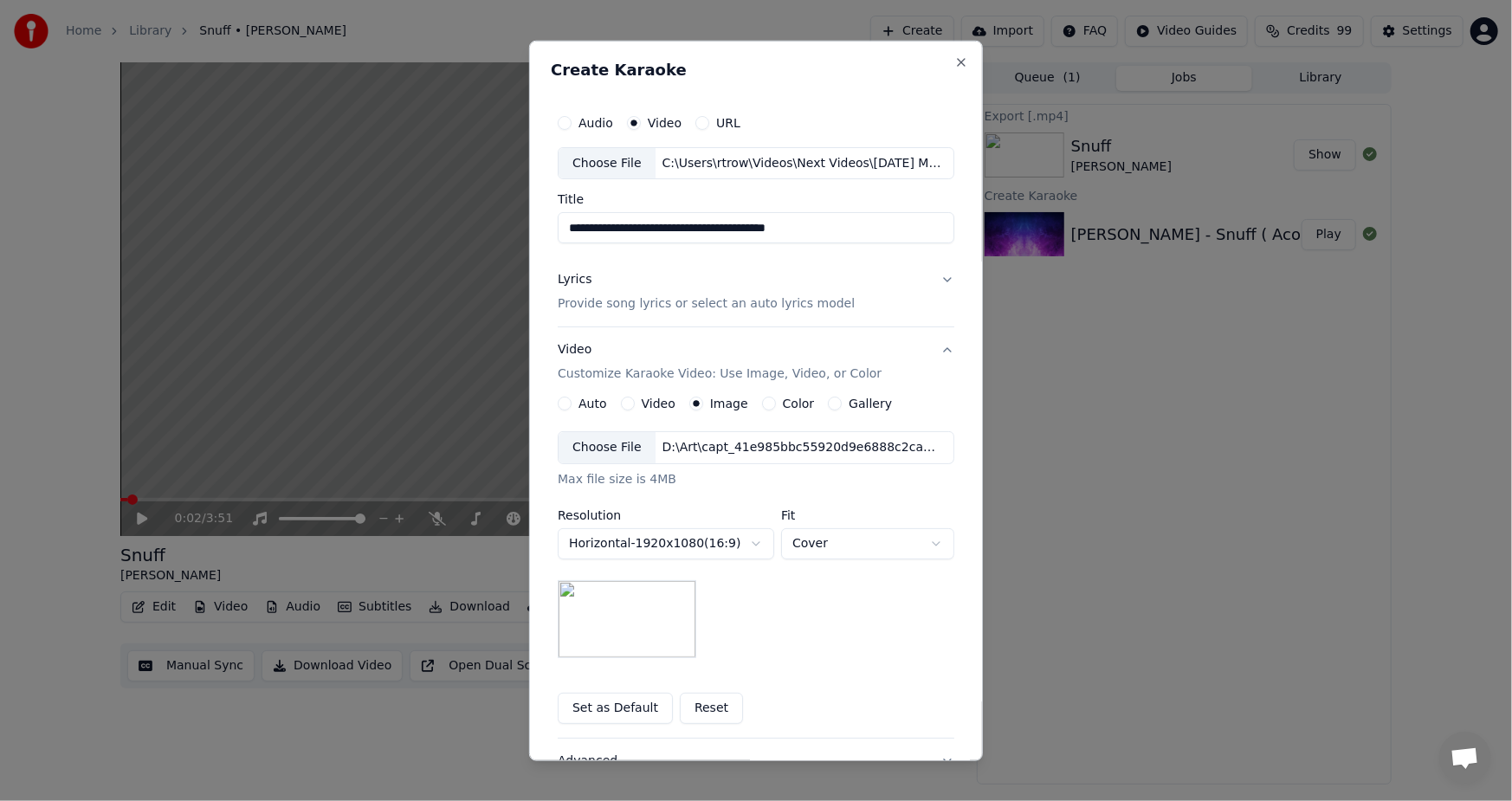
click at [559, 349] on div "Video Customize Karaoke Video: Use Image, Video, or Color" at bounding box center [720, 362] width 324 height 42
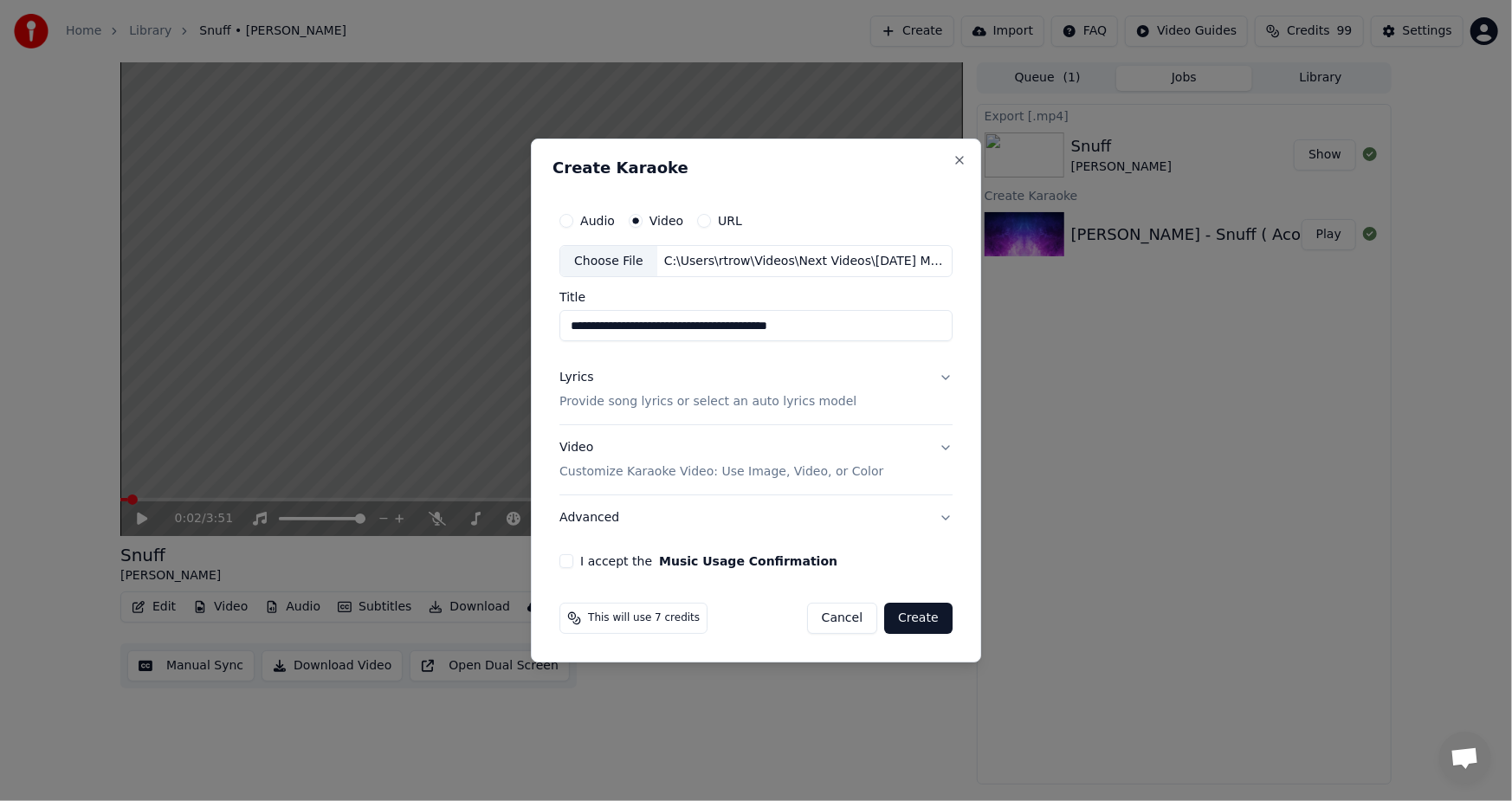
click at [564, 567] on button "I accept the Music Usage Confirmation" at bounding box center [566, 561] width 14 height 14
click at [920, 621] on button "Create" at bounding box center [918, 618] width 68 height 31
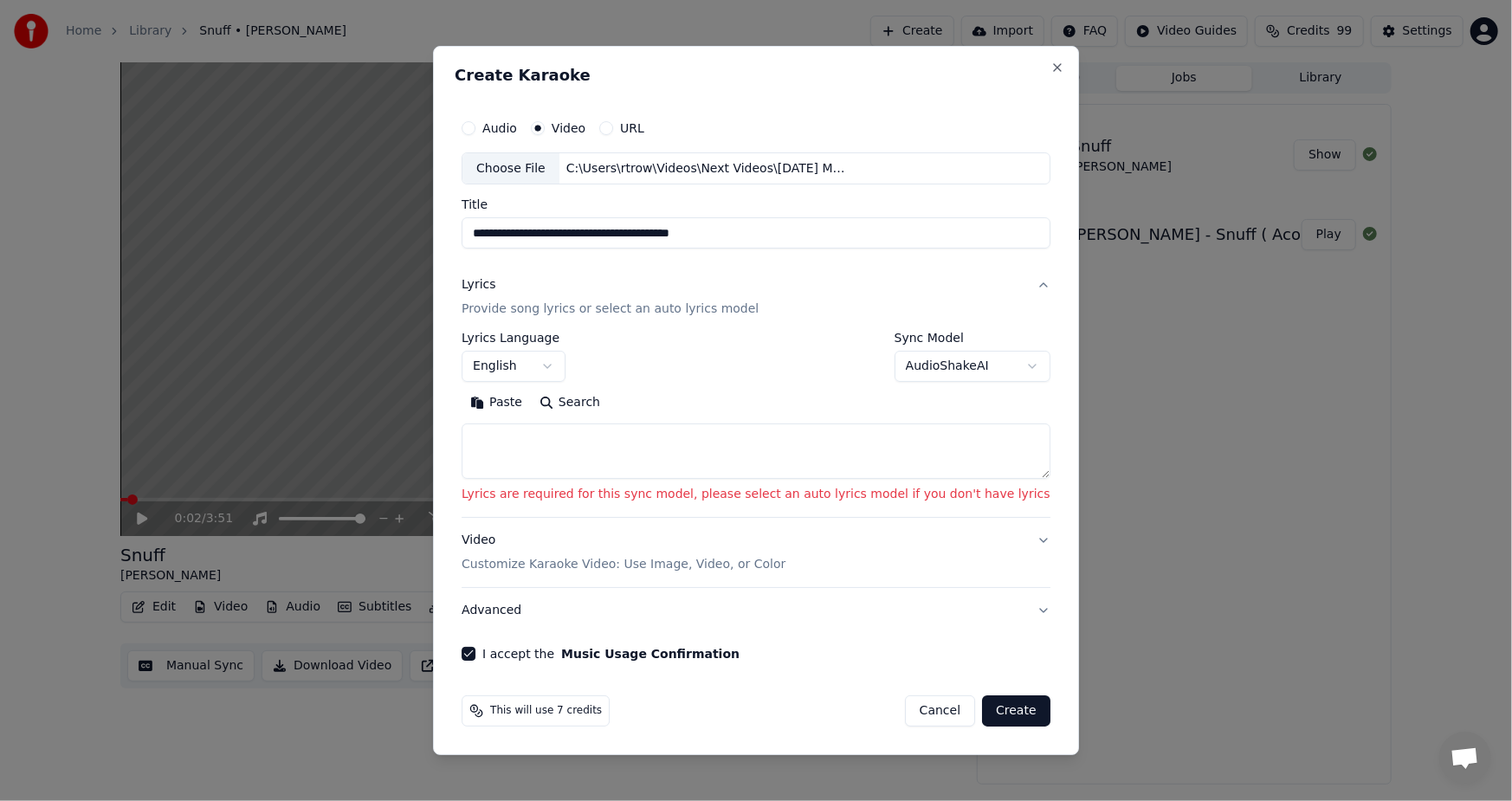
click at [905, 715] on button "Cancel" at bounding box center [940, 710] width 70 height 31
select select
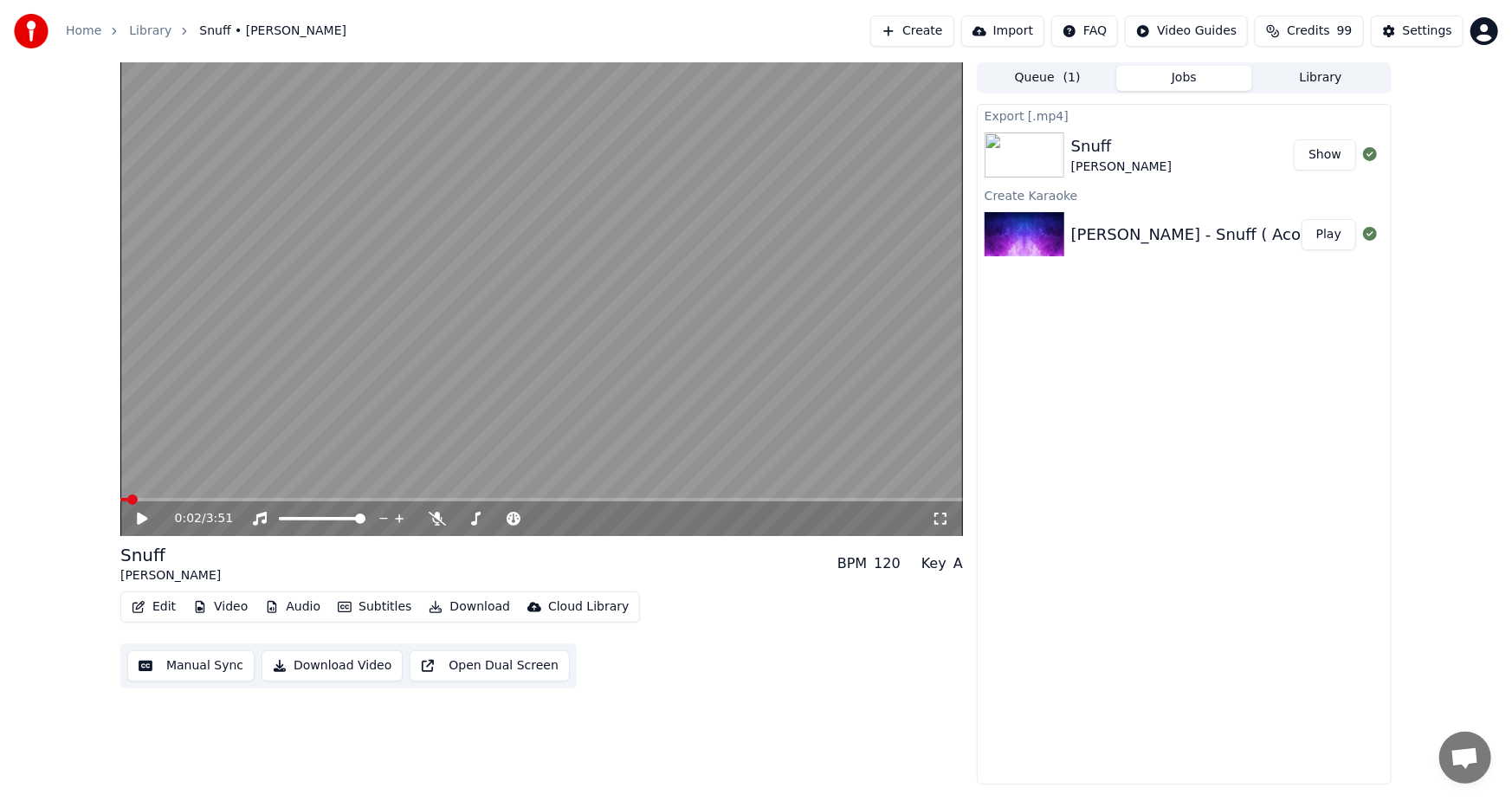
click at [925, 26] on button "Create" at bounding box center [912, 31] width 84 height 31
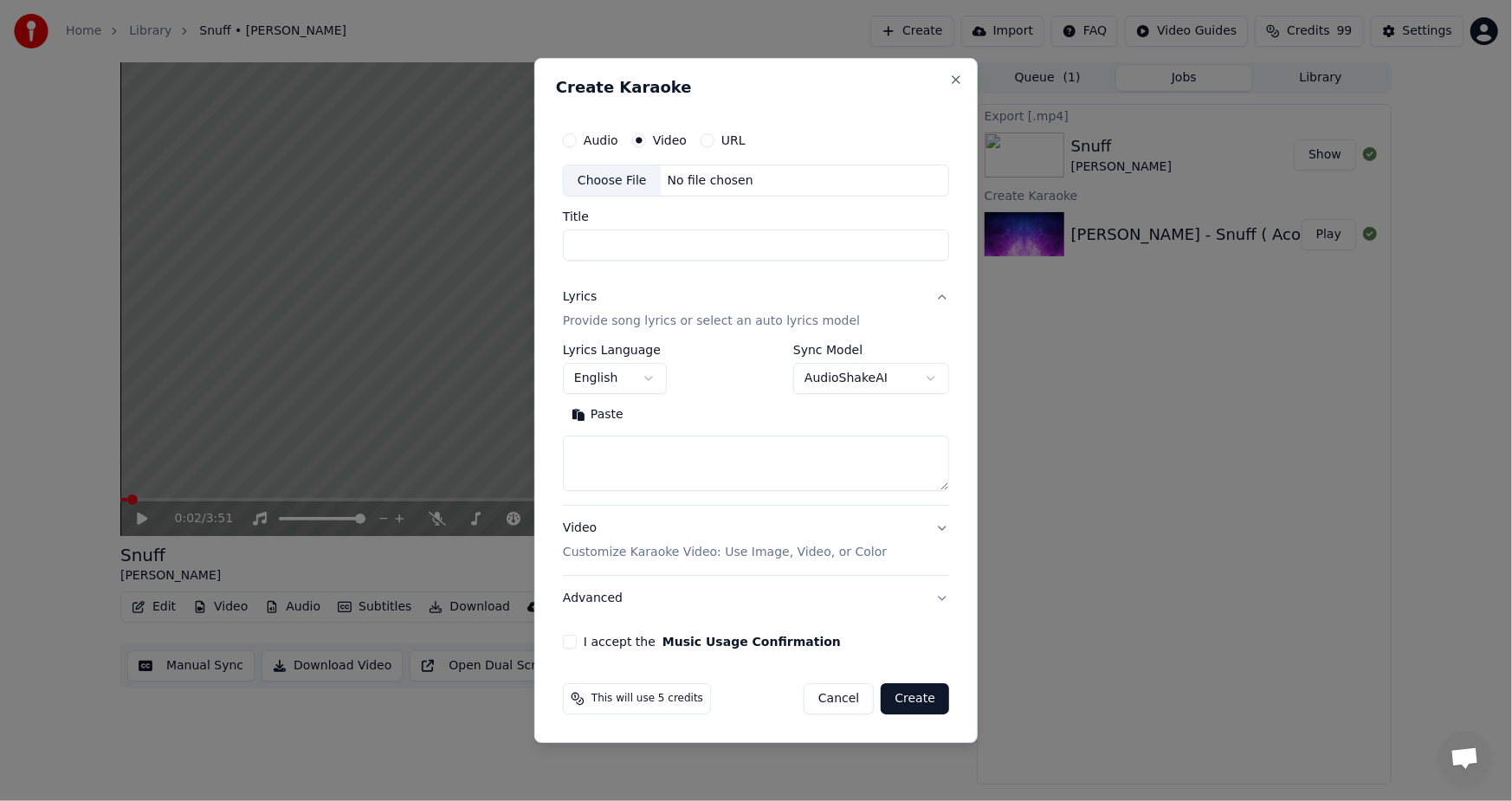
click at [623, 181] on div "Choose File" at bounding box center [612, 180] width 97 height 31
type input "**********"
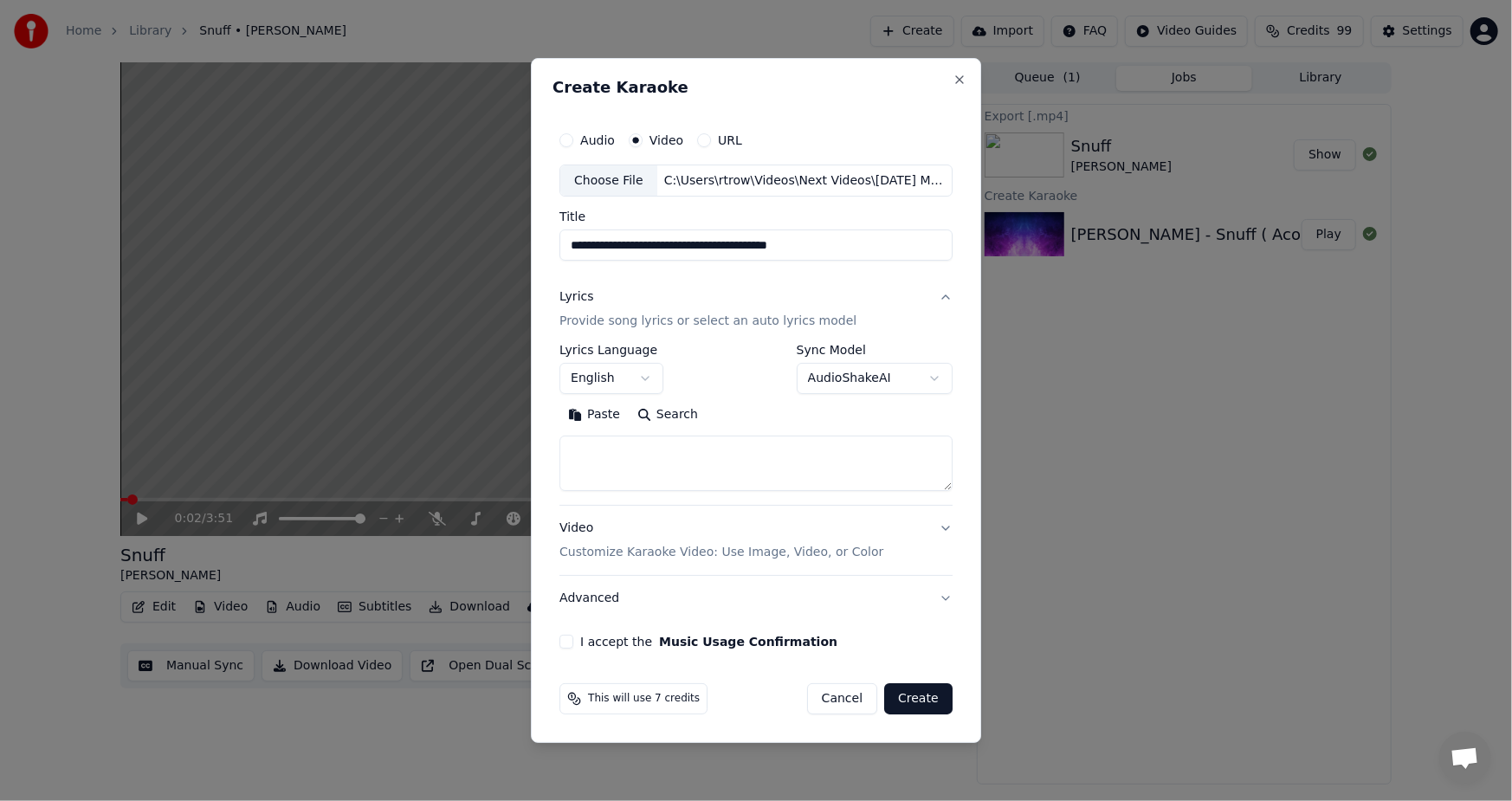
click at [930, 377] on body "**********" at bounding box center [756, 400] width 1512 height 801
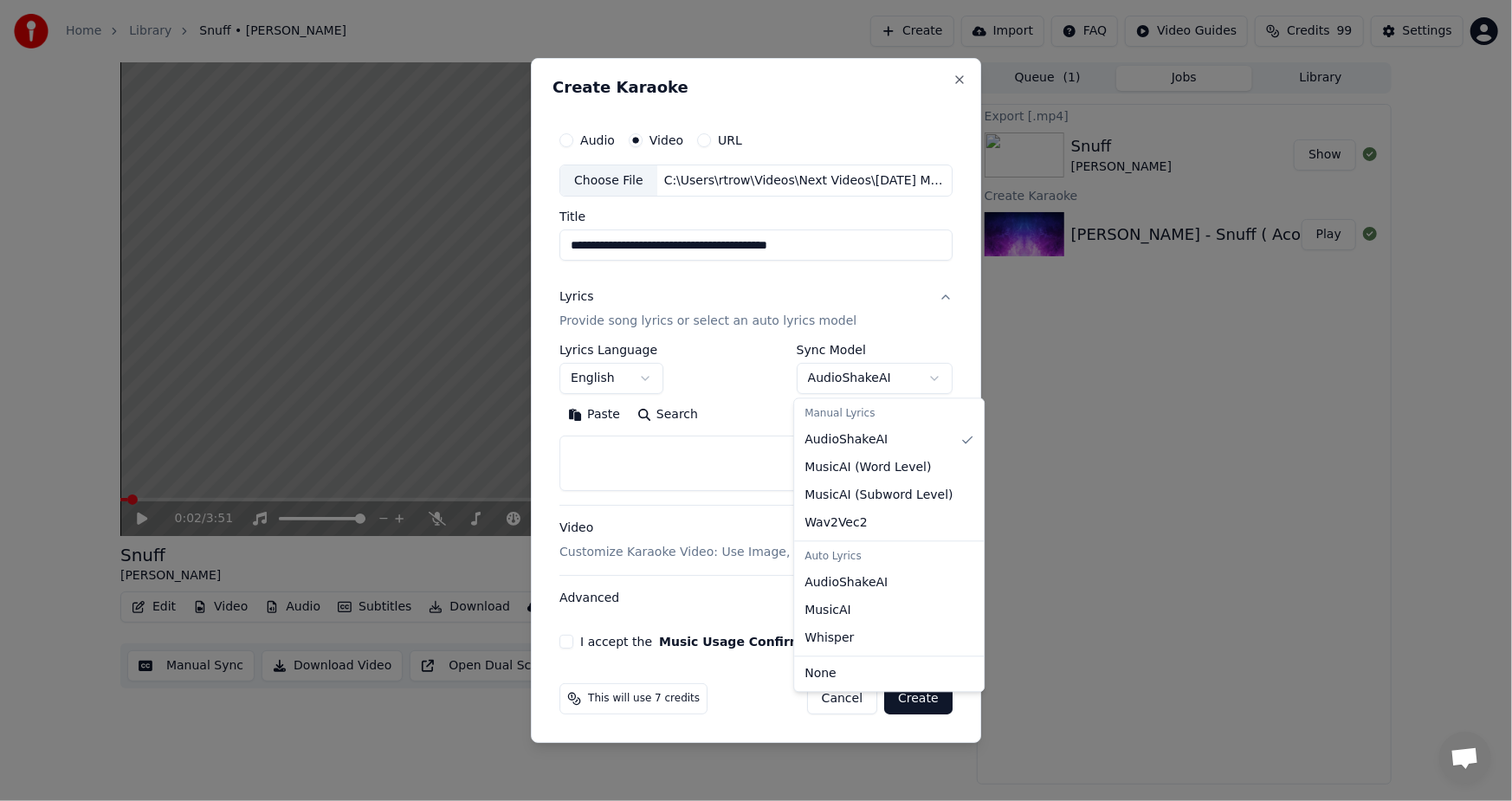
select select "**********"
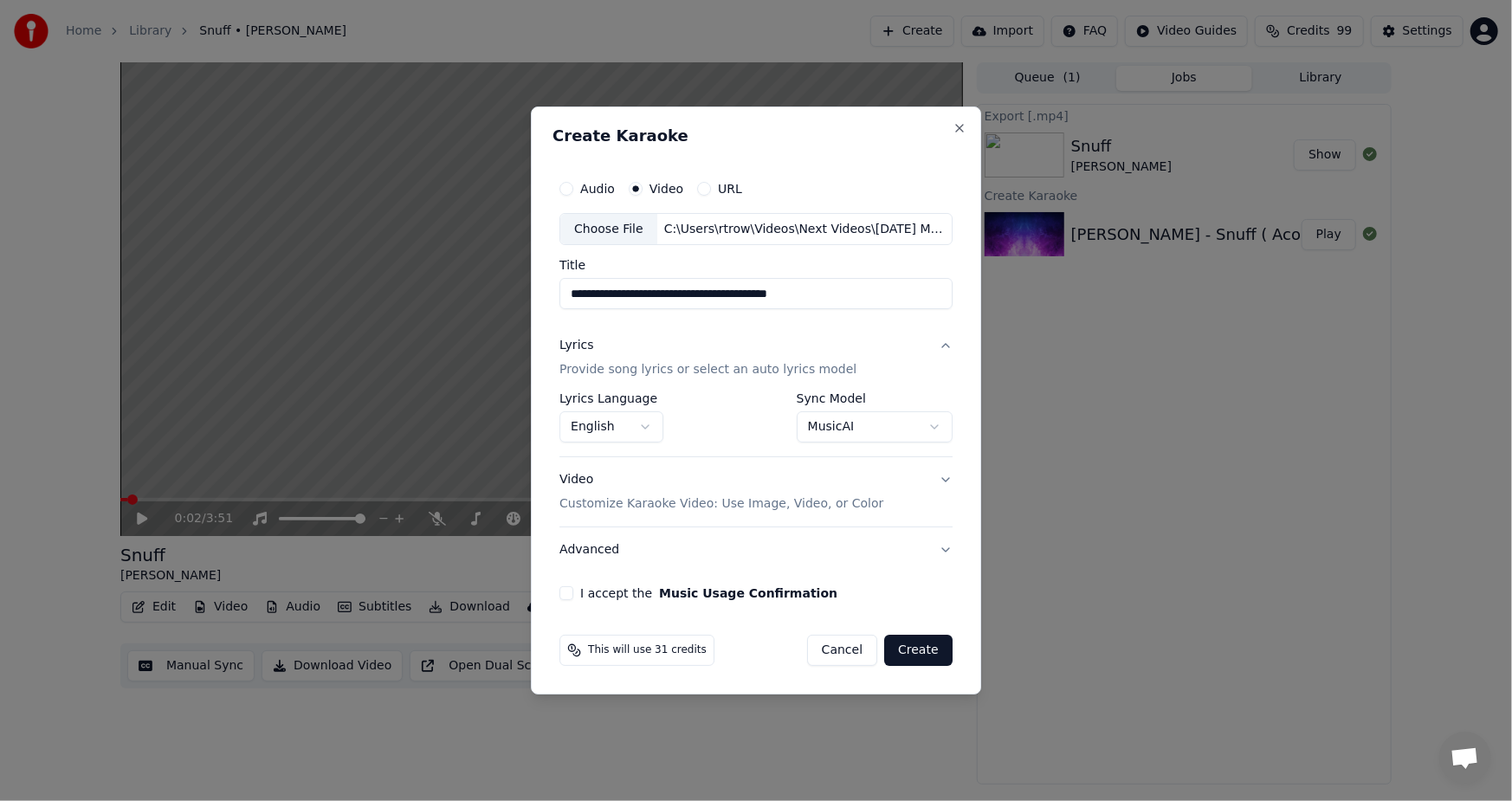
click at [563, 600] on div "I accept the Music Usage Confirmation" at bounding box center [756, 593] width 393 height 14
click at [571, 596] on button "I accept the Music Usage Confirmation" at bounding box center [566, 593] width 14 height 14
click at [648, 505] on p "Customize Karaoke Video: Use Image, Video, or Color" at bounding box center [721, 504] width 324 height 17
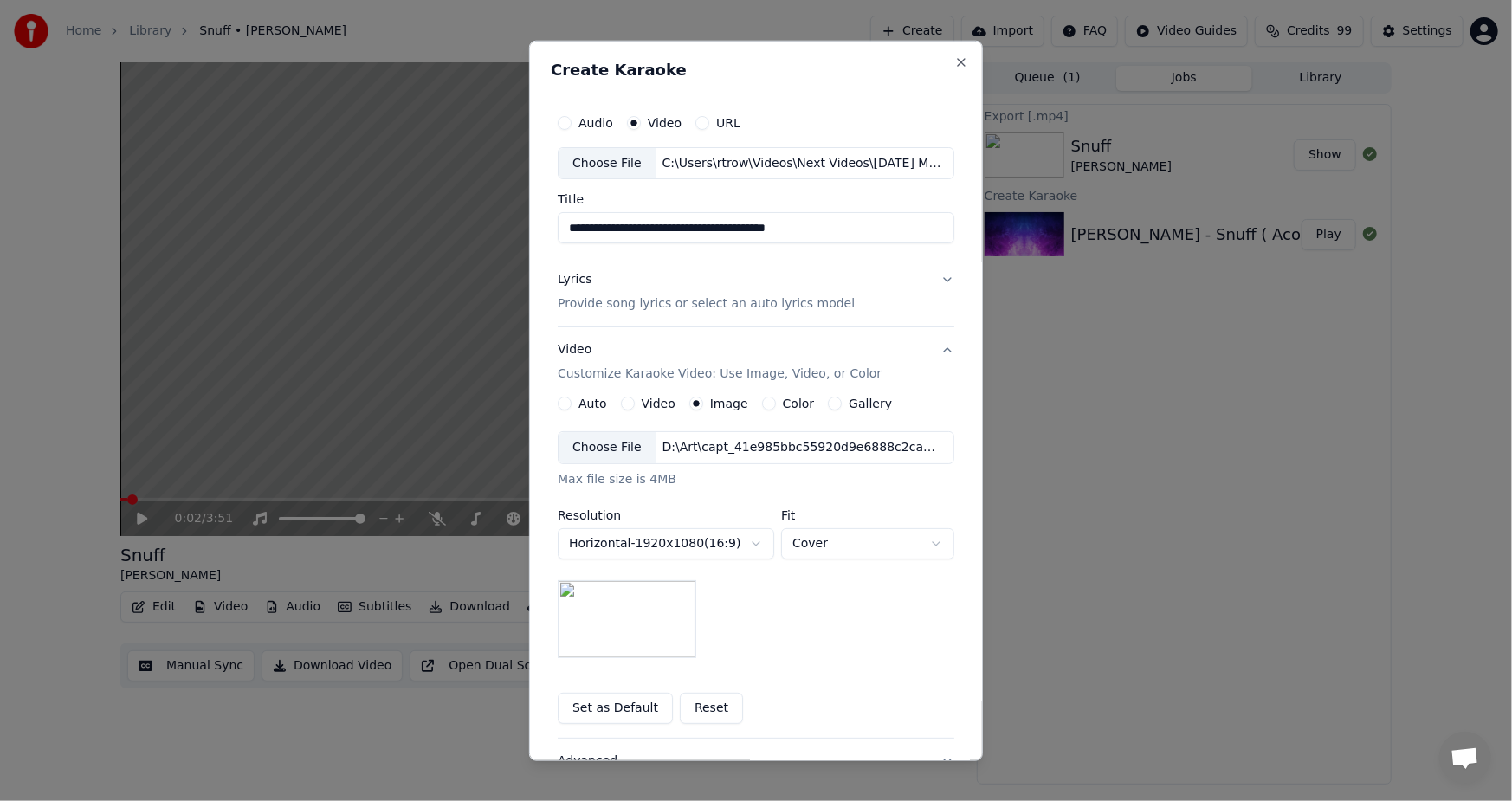
click at [577, 350] on div "Video Customize Karaoke Video: Use Image, Video, or Color" at bounding box center [720, 362] width 324 height 42
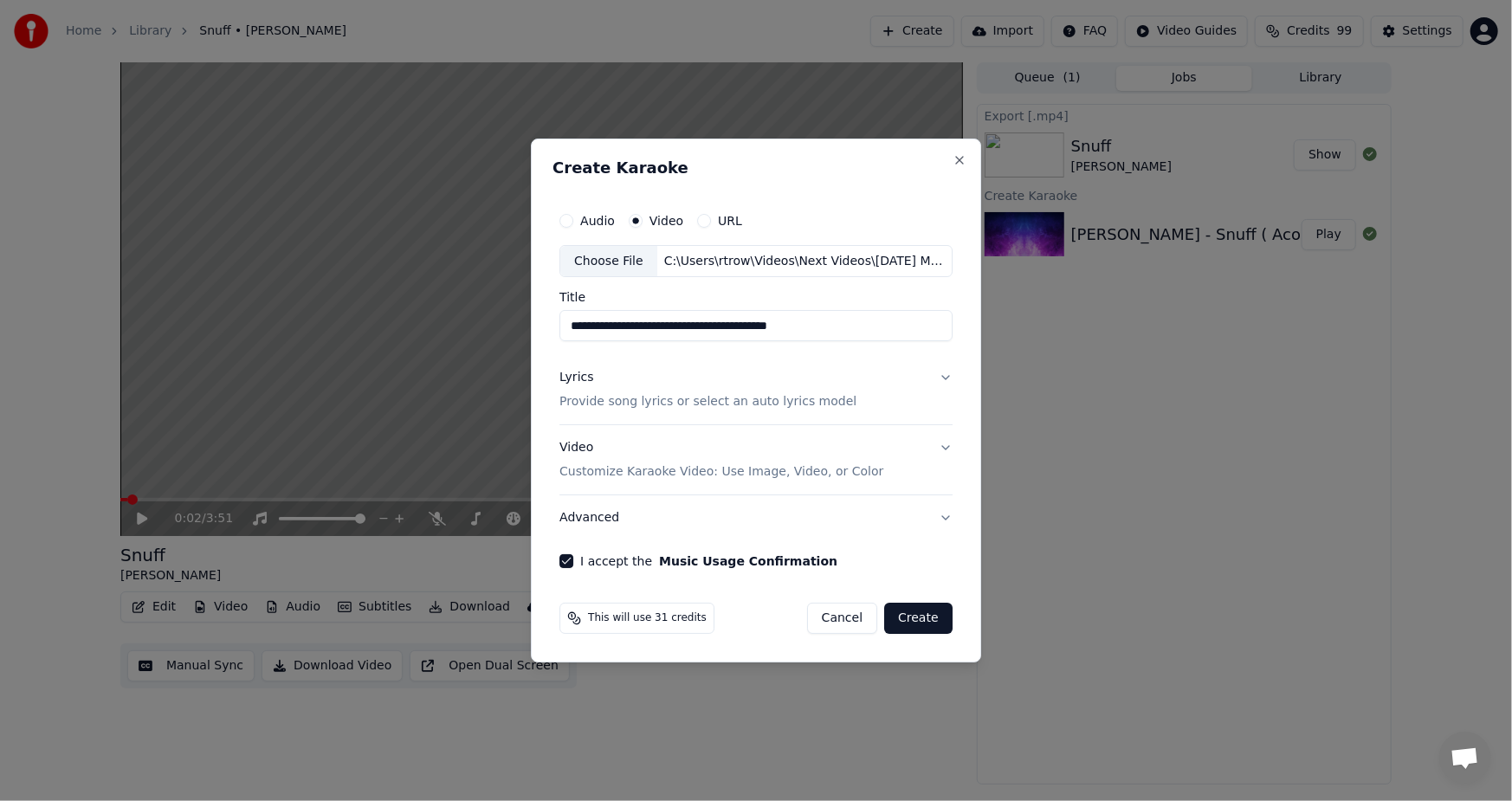
click at [943, 377] on button "Lyrics Provide song lyrics or select an auto lyrics model" at bounding box center [756, 390] width 393 height 69
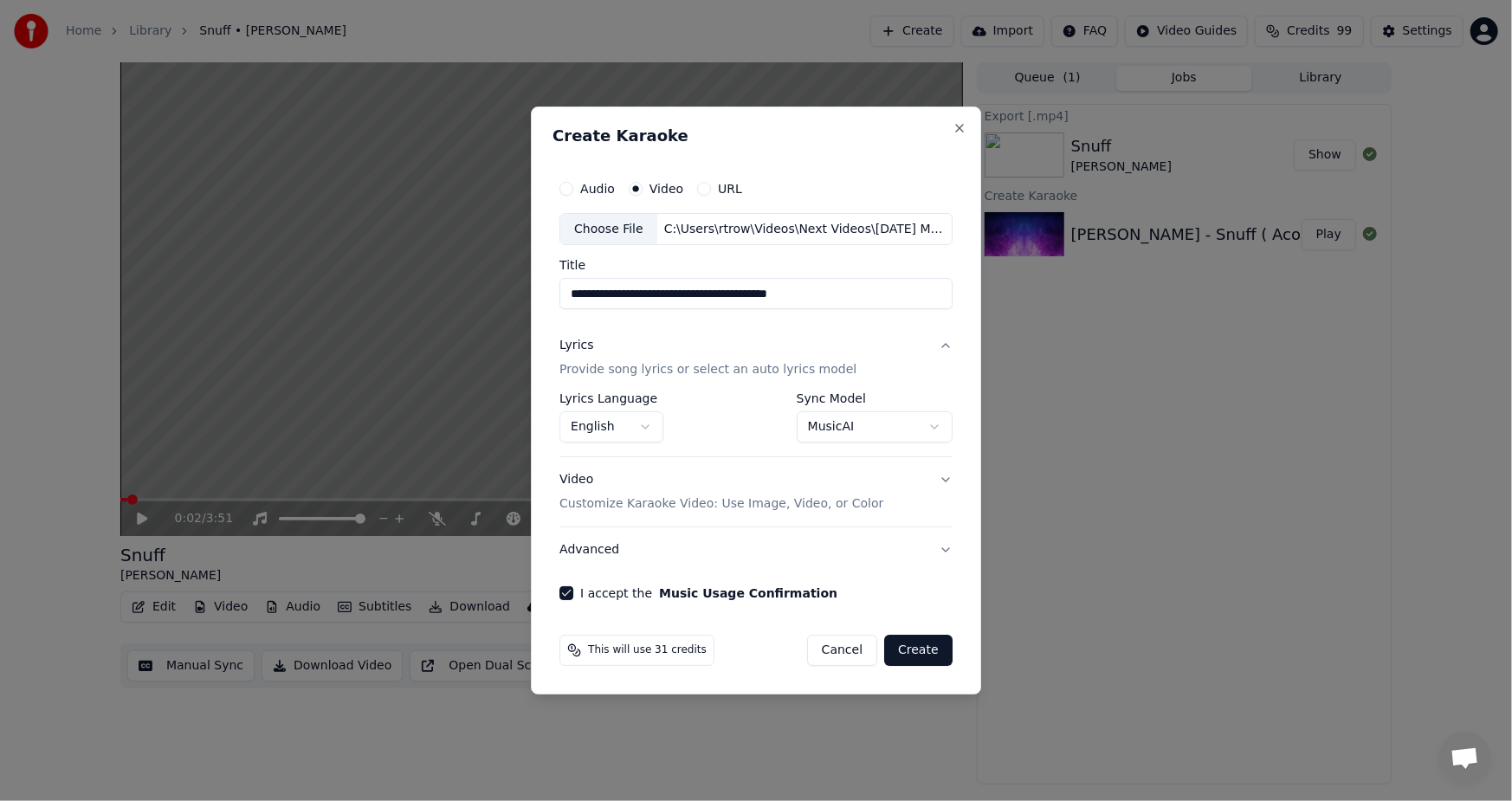
click at [943, 377] on button "Lyrics Provide song lyrics or select an auto lyrics model" at bounding box center [756, 358] width 393 height 69
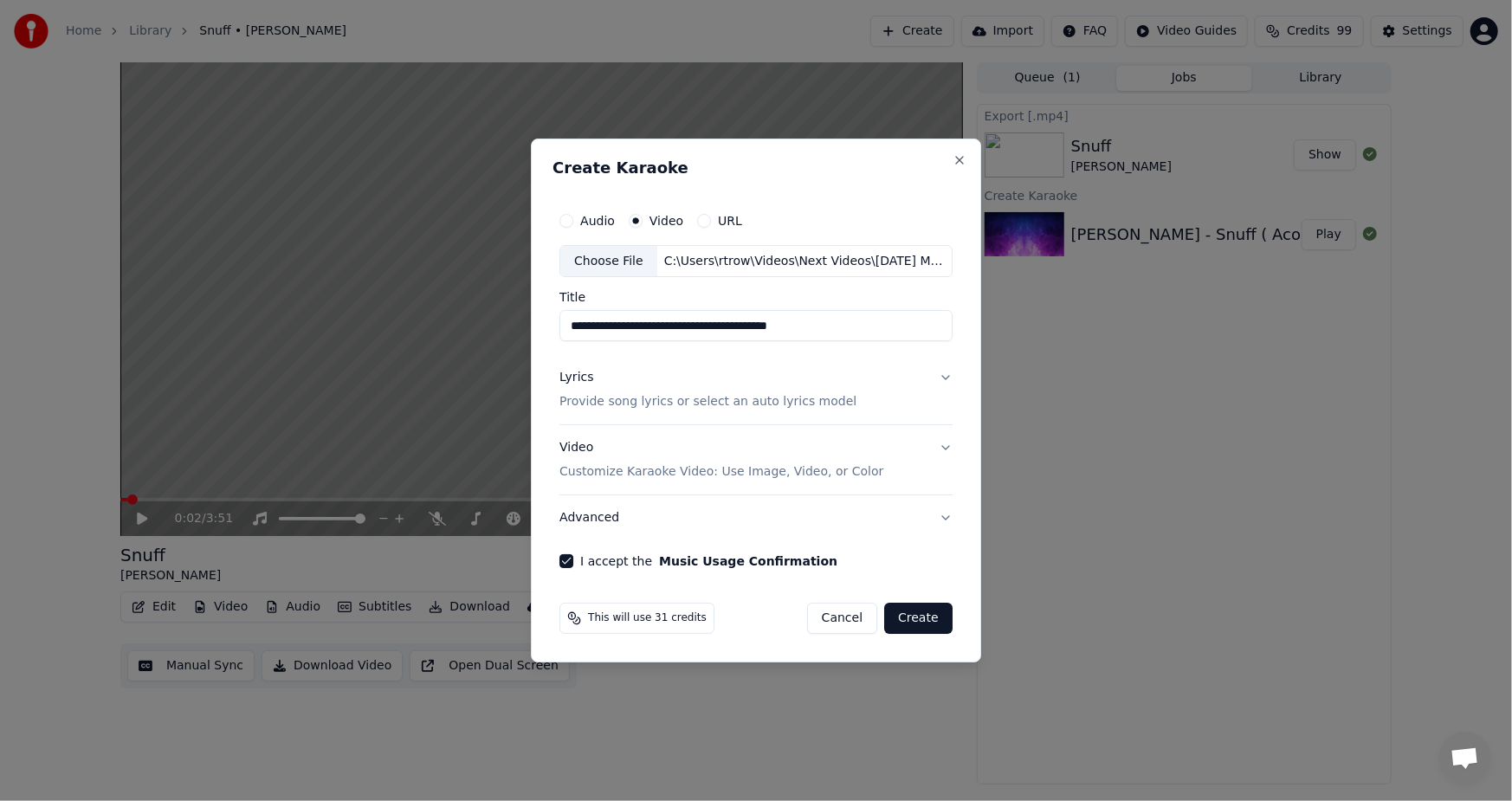
click at [902, 612] on button "Create" at bounding box center [918, 618] width 68 height 31
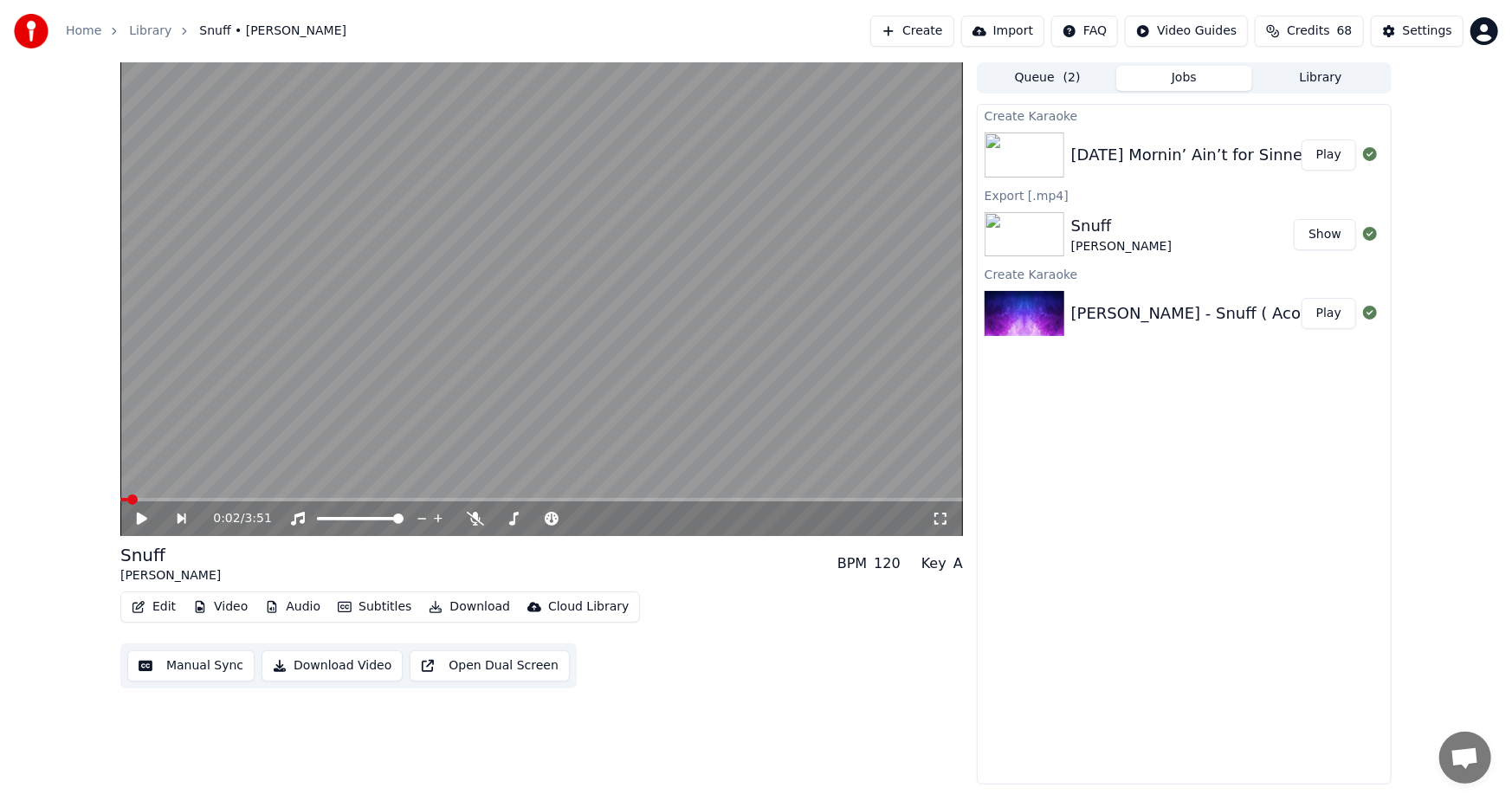
click at [1201, 623] on div "Create Karaoke [DATE] Mornin’ Ain’t for Sinners Like Me - V1 Play Export [.mp4]…" at bounding box center [1184, 444] width 415 height 681
click at [1034, 157] on img at bounding box center [1025, 155] width 79 height 45
click at [1329, 151] on button "Play" at bounding box center [1329, 155] width 55 height 31
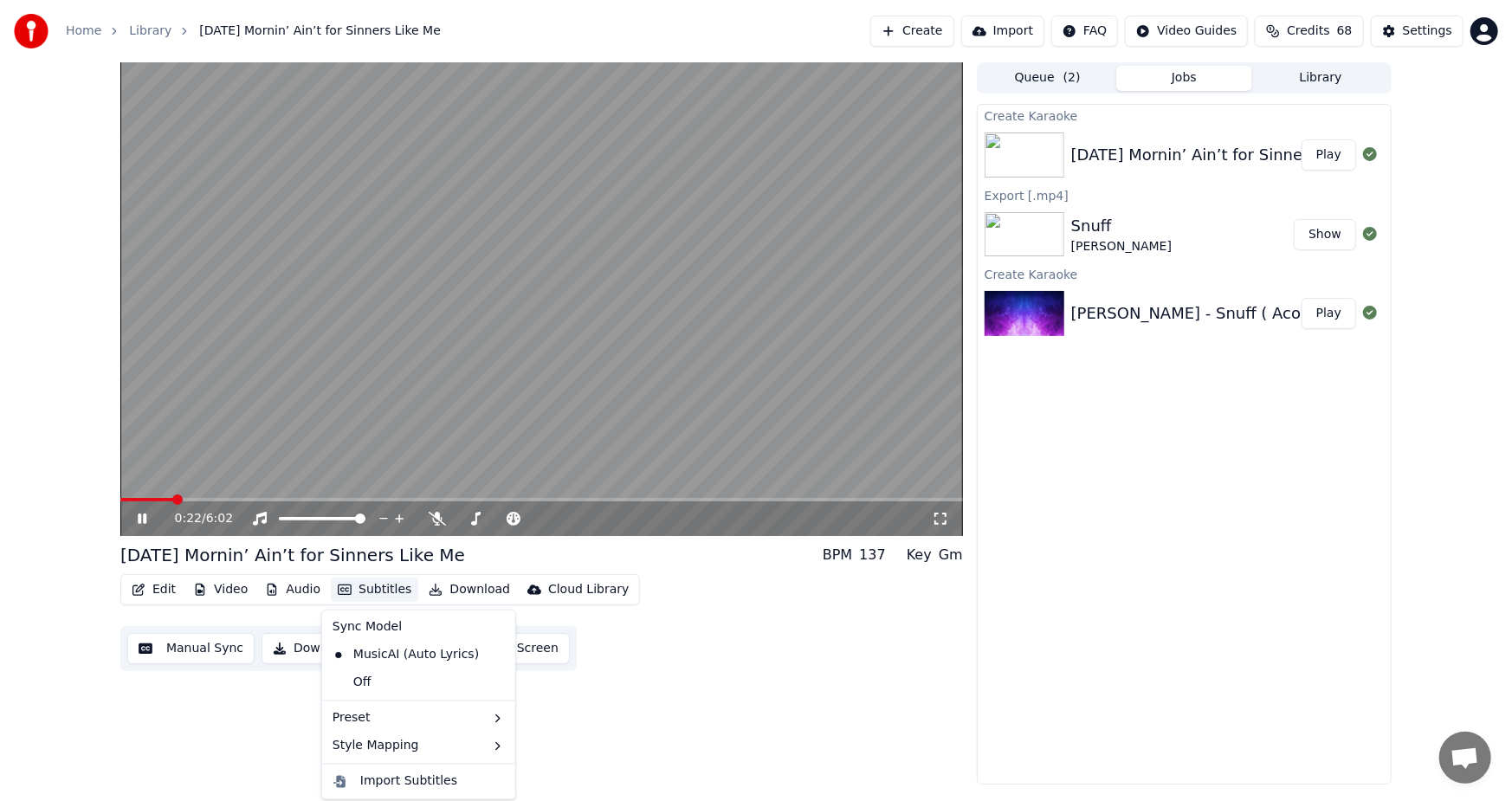
click at [365, 583] on button "Subtitles" at bounding box center [374, 590] width 88 height 25
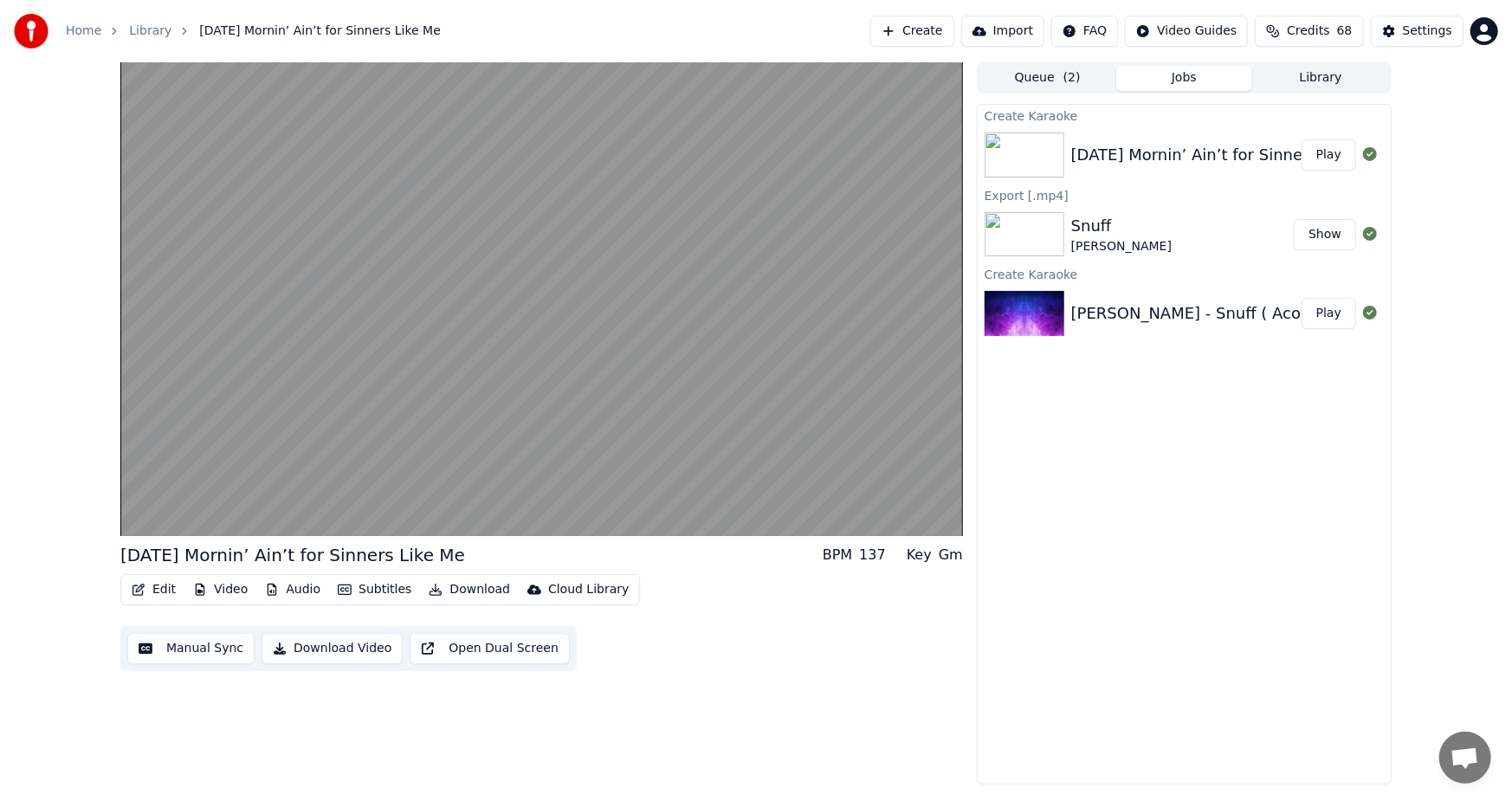
click at [674, 690] on div "[DATE] Mornin’ Ain’t for Sinners Like Me BPM 137 Key Gm Edit Video Audio Subtit…" at bounding box center [541, 423] width 842 height 723
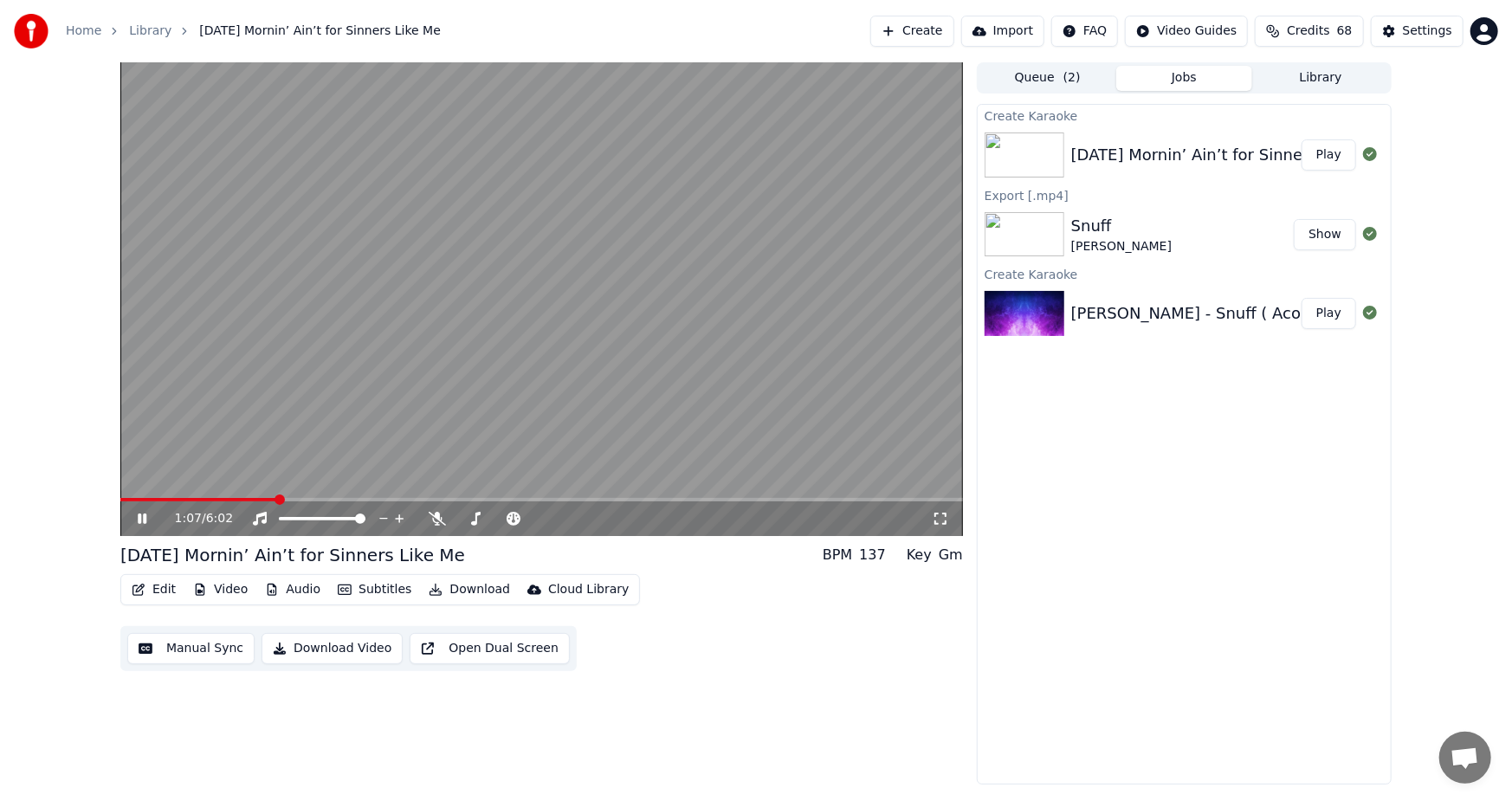
click at [136, 518] on icon at bounding box center [154, 519] width 41 height 14
click at [349, 651] on button "Download Video" at bounding box center [331, 648] width 141 height 31
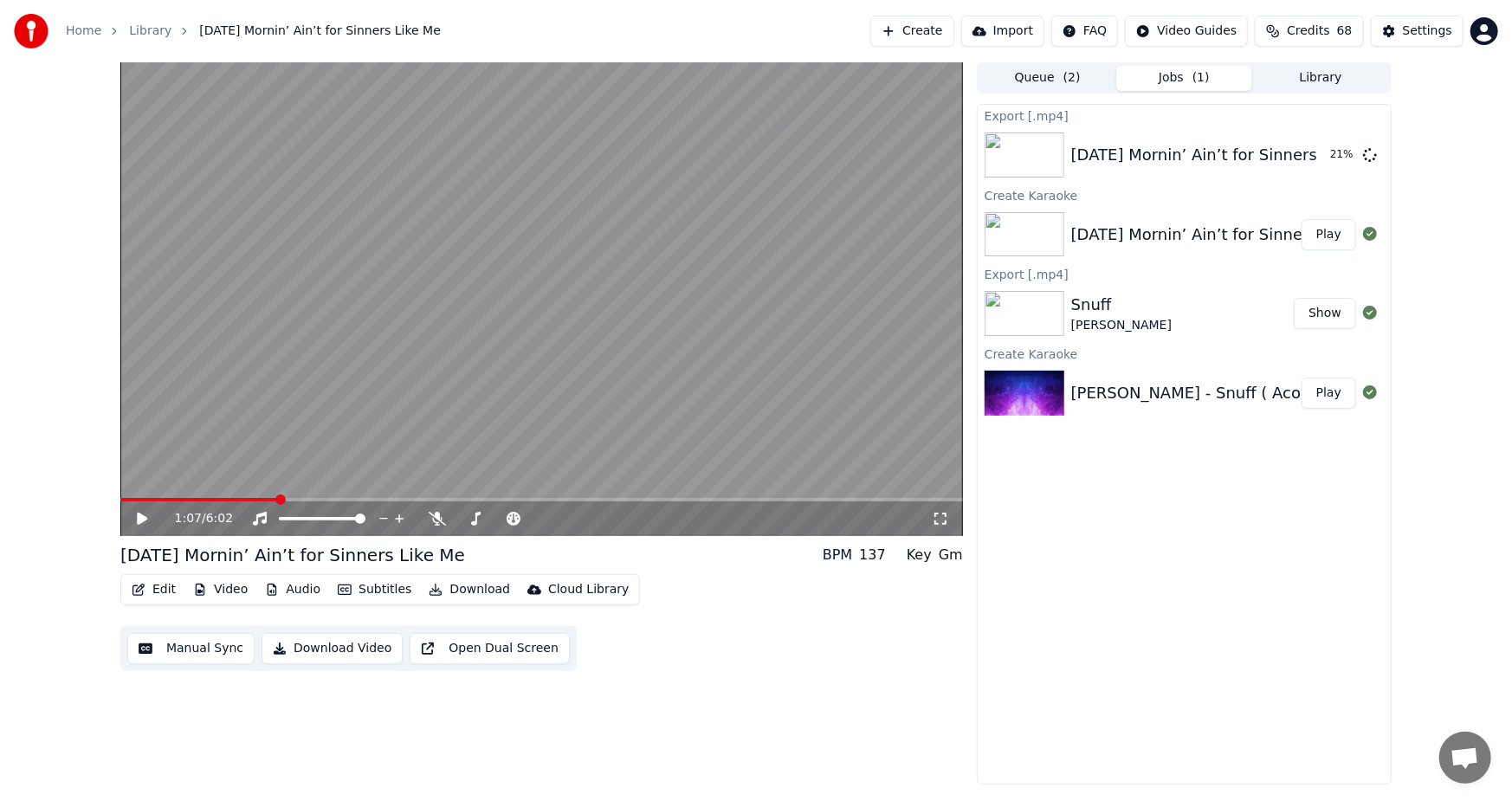
click at [1225, 564] on div "Export [.mp4] [DATE] Mornin’ Ain’t for Sinners Like Me 21 % Create Karaoke [DAT…" at bounding box center [1184, 444] width 415 height 681
click at [1318, 151] on button "Show" at bounding box center [1325, 155] width 62 height 31
click at [287, 575] on div "Edit Video Audio Subtitles Download Cloud Library" at bounding box center [380, 589] width 519 height 31
click at [324, 371] on video at bounding box center [541, 299] width 842 height 474
click at [280, 581] on button "Audio" at bounding box center [292, 590] width 69 height 25
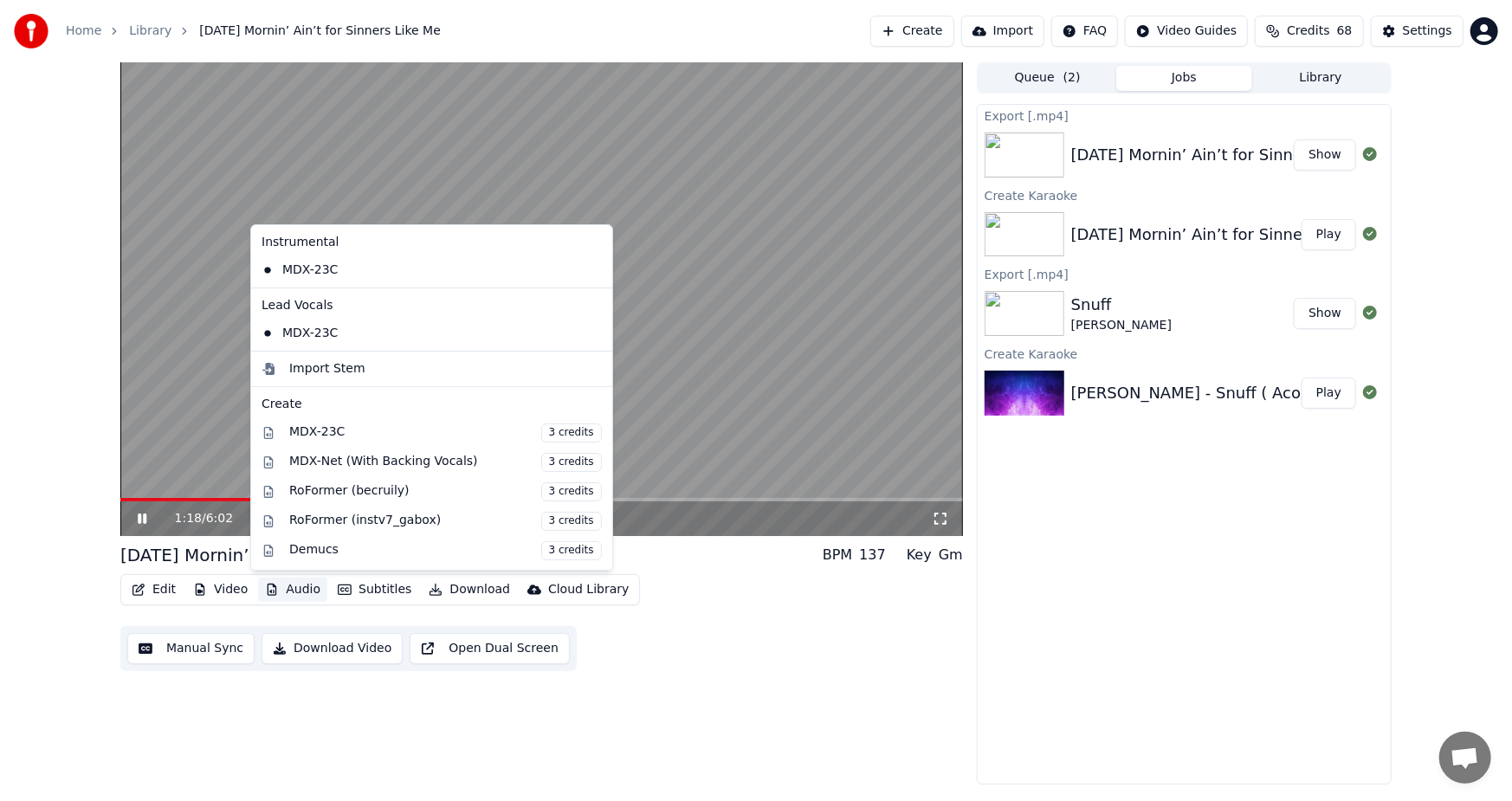
click at [14, 332] on div "1:18 / 6:02 [DATE] Mornin’ Ain’t for Sinners Like Me BPM 137 Key Gm Edit Video …" at bounding box center [756, 423] width 1512 height 723
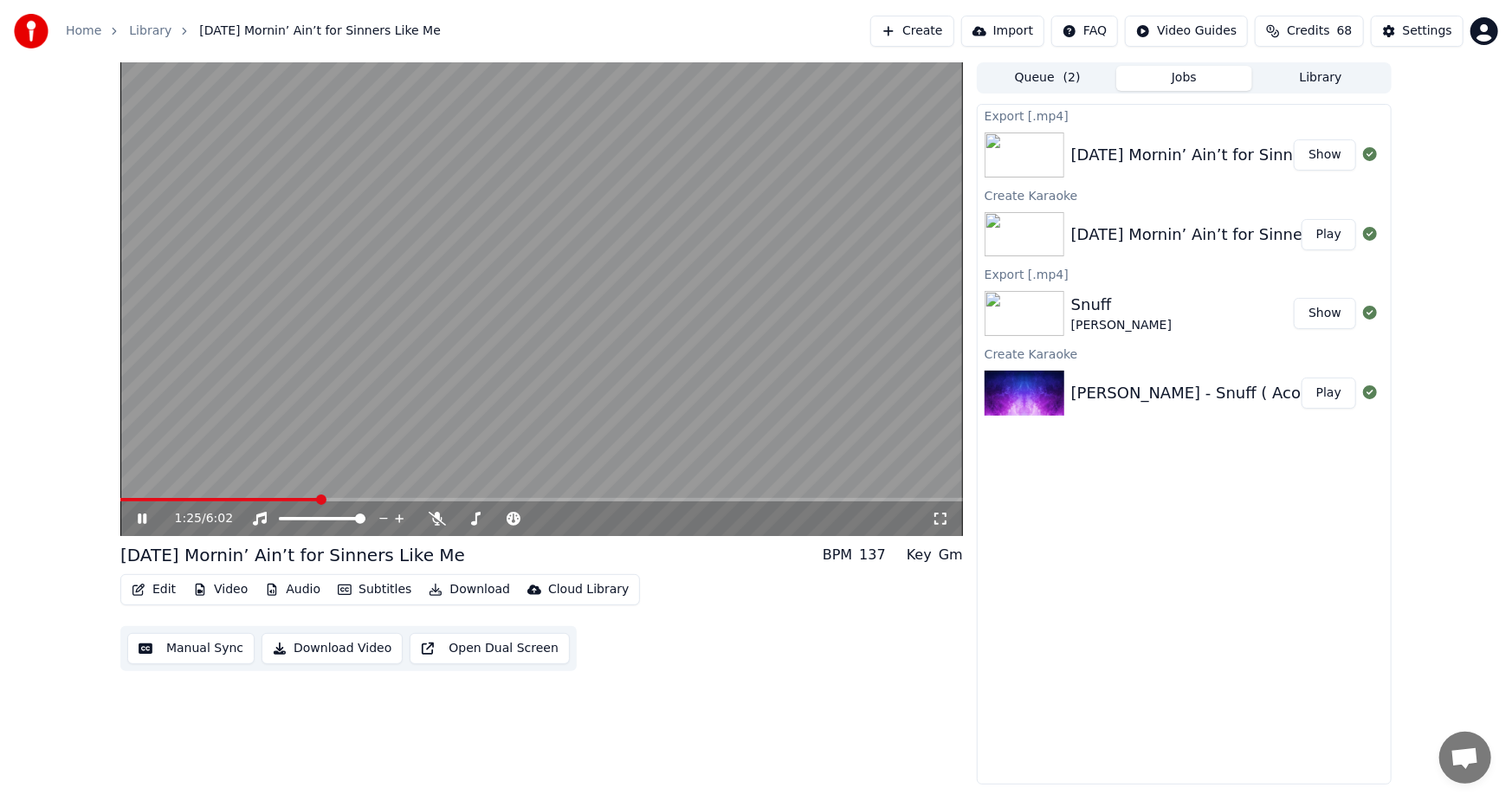
click at [138, 518] on icon at bounding box center [154, 519] width 41 height 14
click at [1022, 227] on img at bounding box center [1025, 235] width 79 height 45
click at [1333, 234] on button "Play" at bounding box center [1329, 234] width 55 height 31
click at [287, 591] on button "Audio" at bounding box center [292, 590] width 69 height 25
click at [25, 406] on div "0:03 / 6:02 [DATE] Mornin’ Ain’t for Sinners Like Me BPM 137 Key Gm Edit Video …" at bounding box center [756, 423] width 1512 height 723
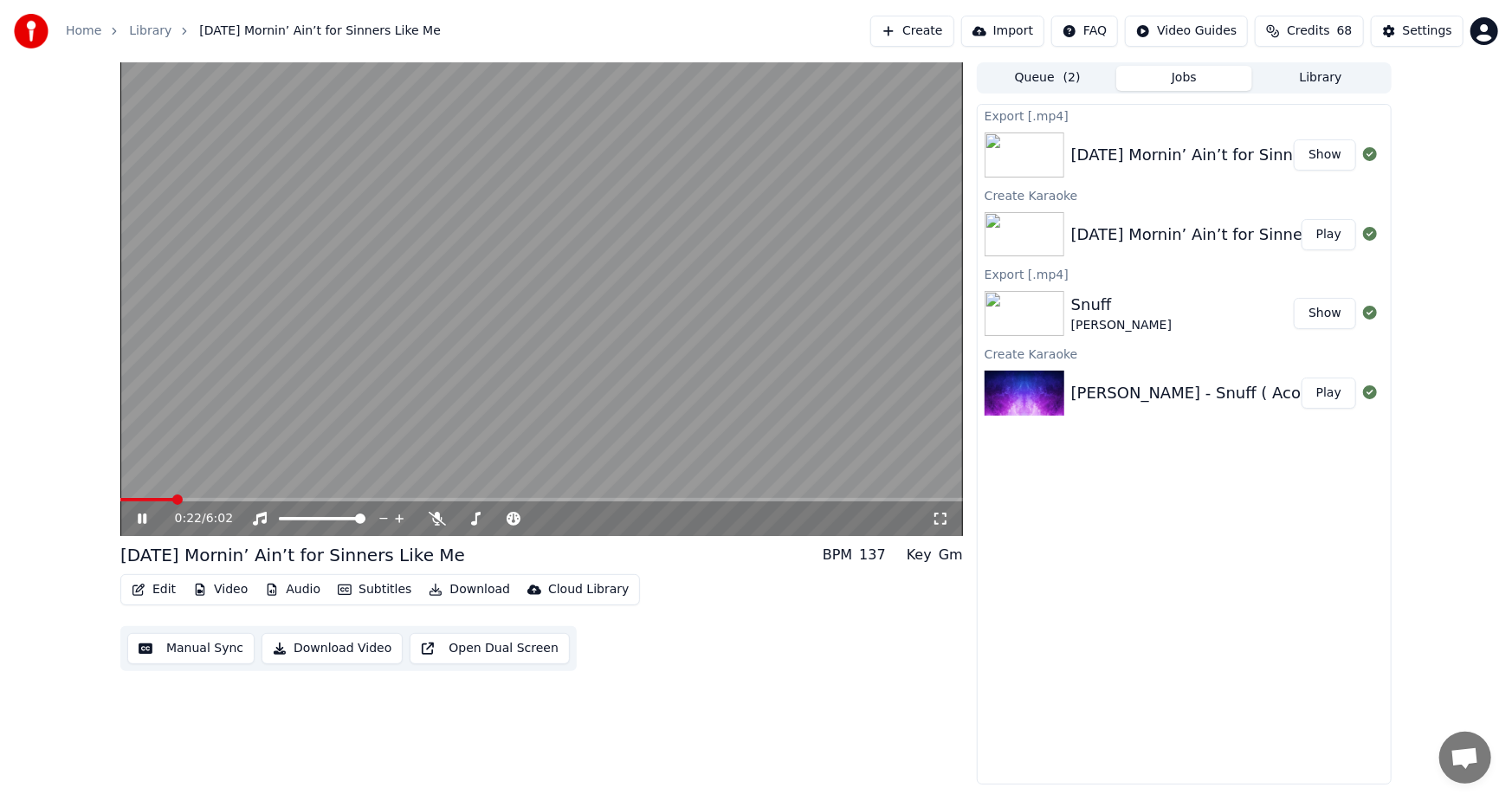
click at [141, 518] on icon at bounding box center [154, 519] width 41 height 14
click at [319, 650] on button "Download Video" at bounding box center [331, 648] width 141 height 31
